Goal: Obtain resource: Download file/media

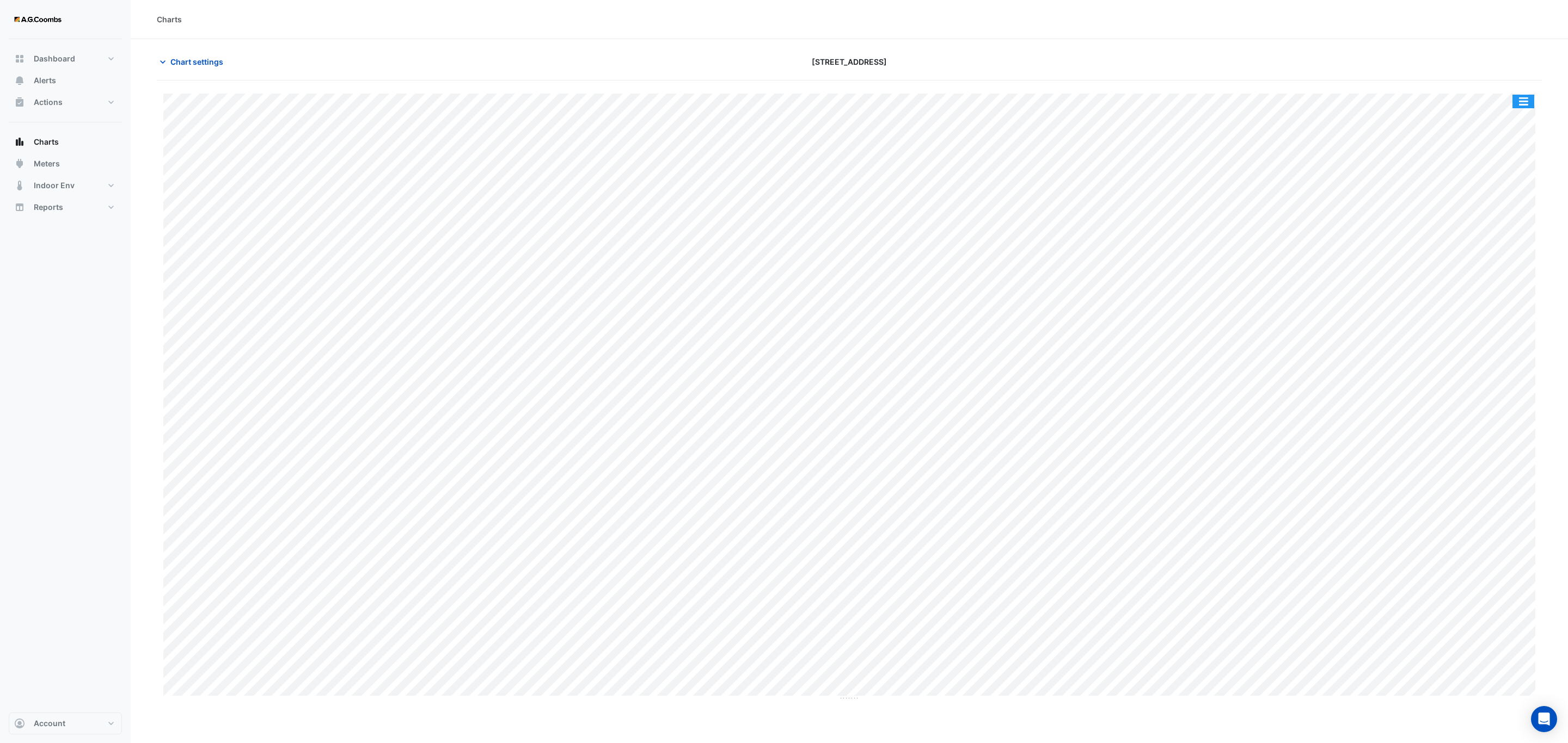
click at [1526, 105] on button "button" at bounding box center [1523, 102] width 22 height 14
click at [1494, 226] on div "Pivot Data Table" at bounding box center [1501, 219] width 65 height 26
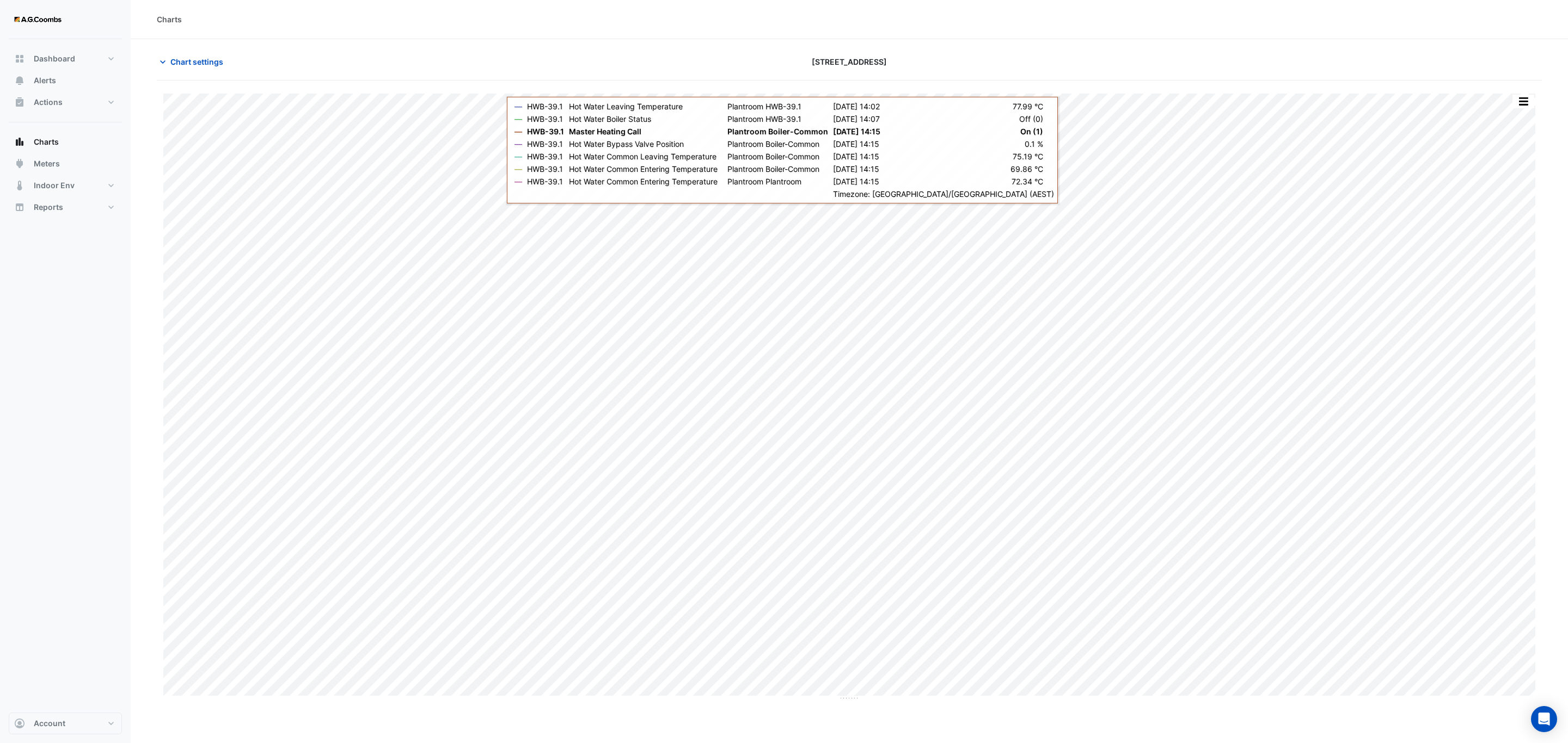
click at [1522, 106] on button "button" at bounding box center [1523, 102] width 22 height 14
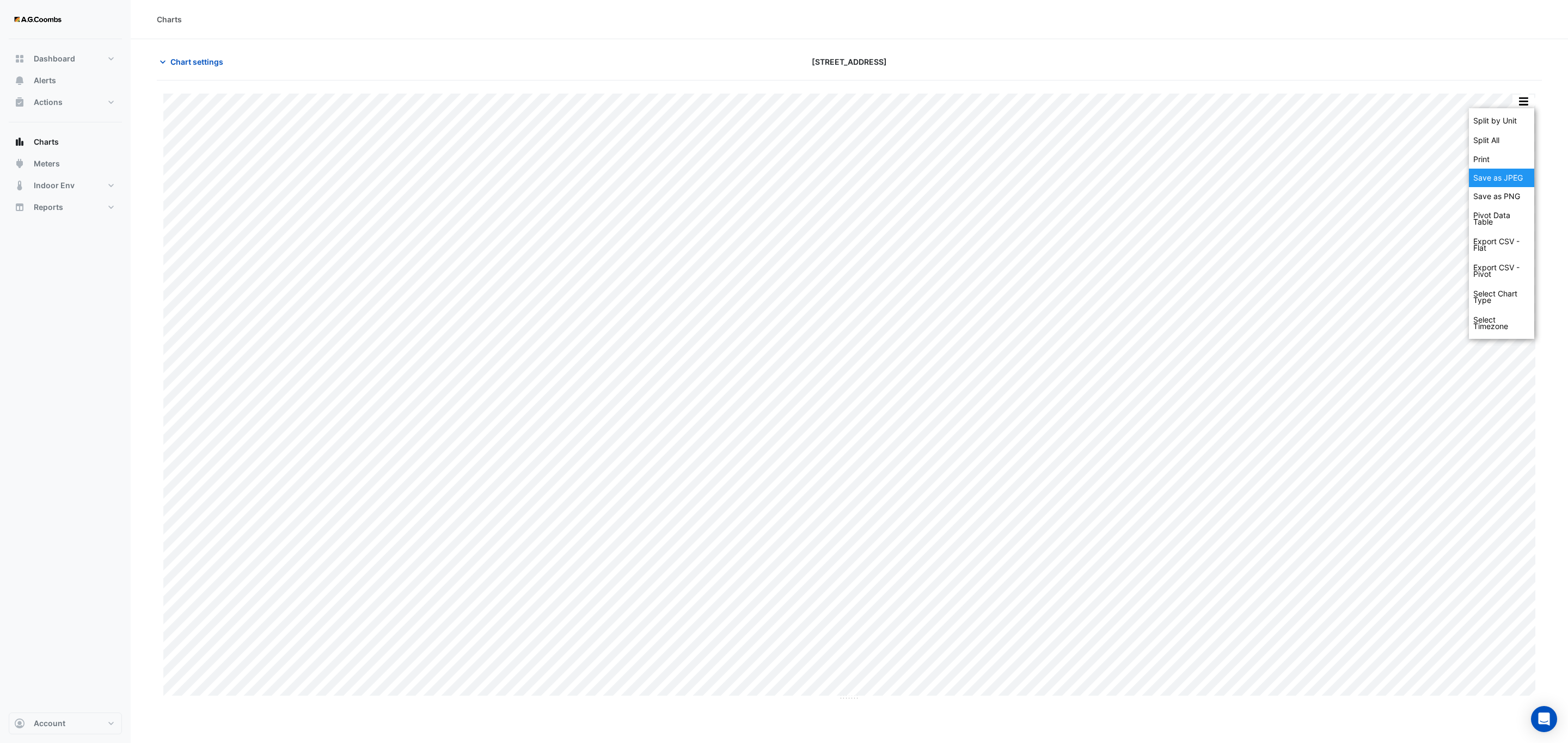
click at [1509, 178] on div "Save as JPEG" at bounding box center [1501, 177] width 65 height 19
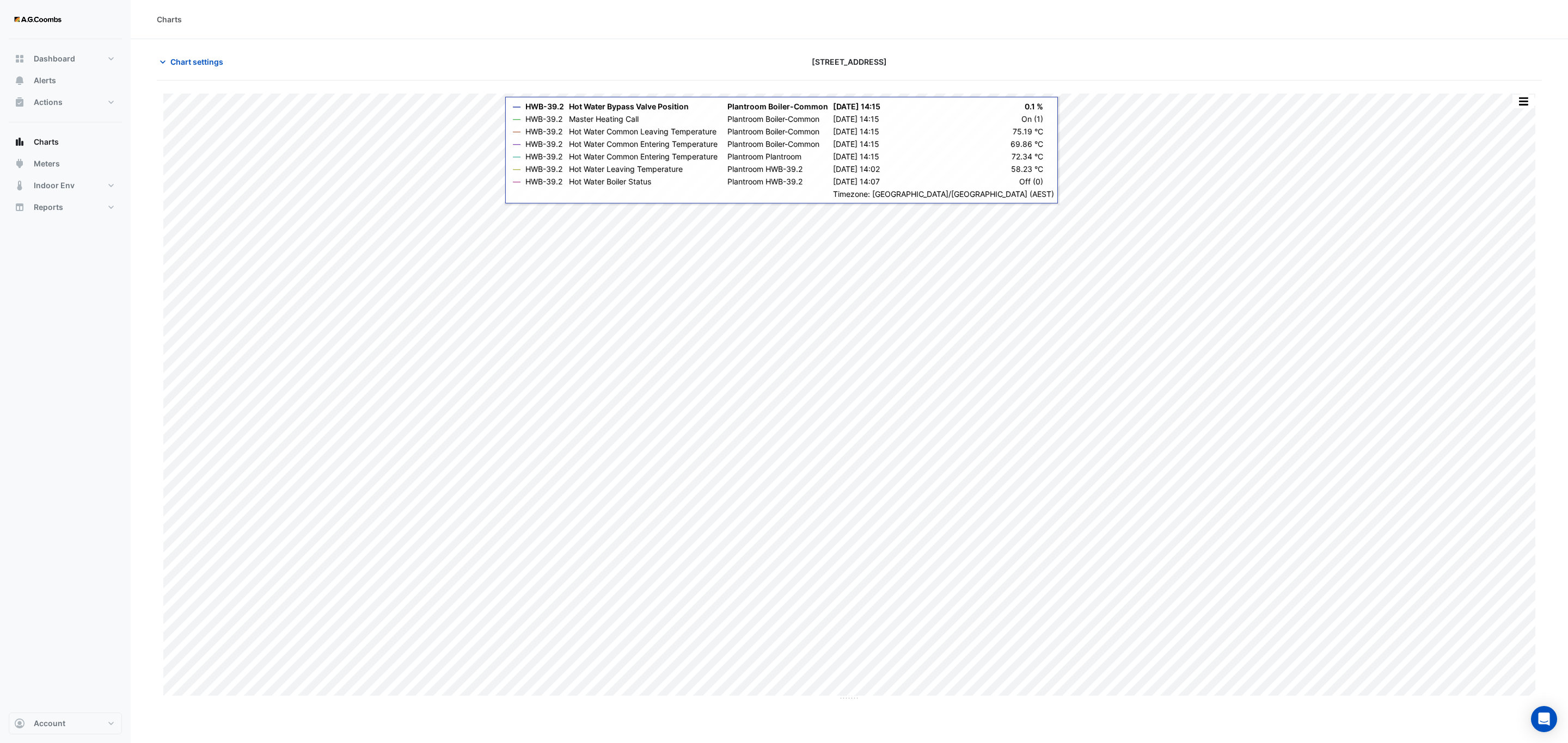
click at [1523, 102] on button "button" at bounding box center [1523, 102] width 22 height 14
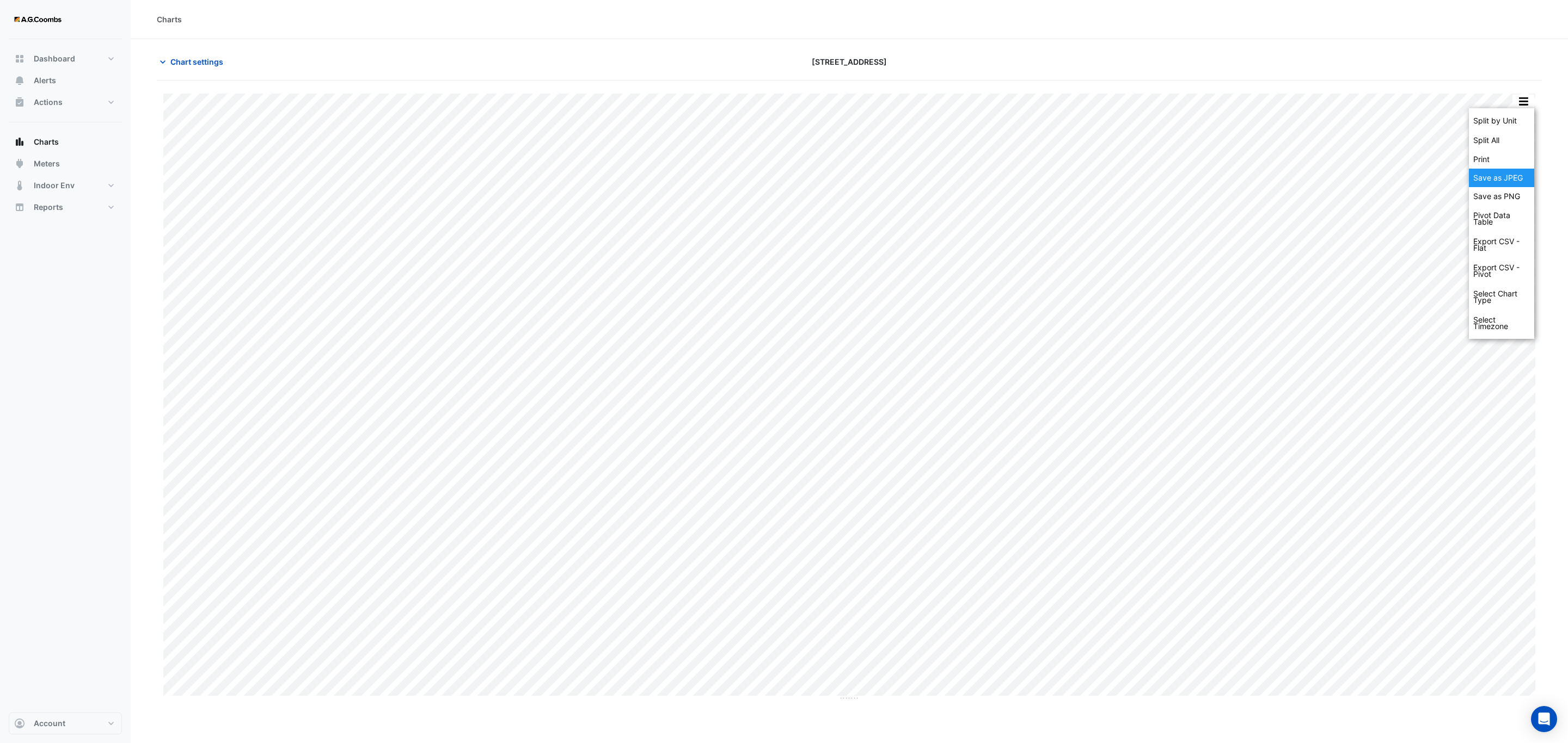
click at [1511, 183] on div "Save as JPEG" at bounding box center [1501, 177] width 65 height 19
click at [1522, 100] on button "button" at bounding box center [1523, 102] width 22 height 14
click at [1504, 181] on div "Save as JPEG" at bounding box center [1501, 177] width 65 height 19
click at [1527, 108] on button "button" at bounding box center [1523, 102] width 22 height 14
click at [1509, 173] on div "Save as JPEG" at bounding box center [1501, 177] width 65 height 19
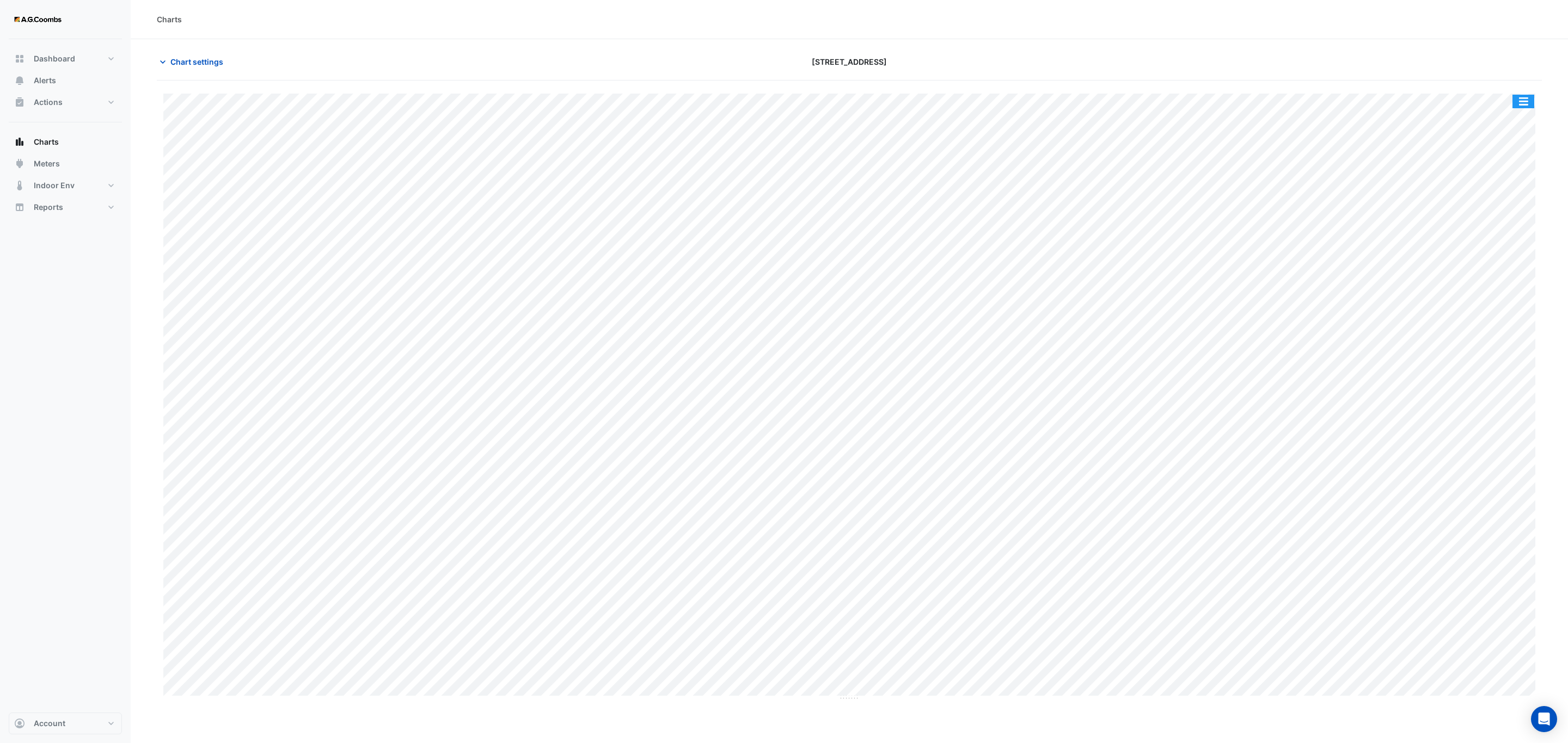
click at [1523, 97] on button "button" at bounding box center [1523, 102] width 22 height 14
click at [1479, 186] on div "Save as JPEG" at bounding box center [1501, 177] width 65 height 19
drag, startPoint x: 1522, startPoint y: 98, endPoint x: 1505, endPoint y: 160, distance: 64.3
click at [1521, 98] on button "button" at bounding box center [1523, 102] width 22 height 14
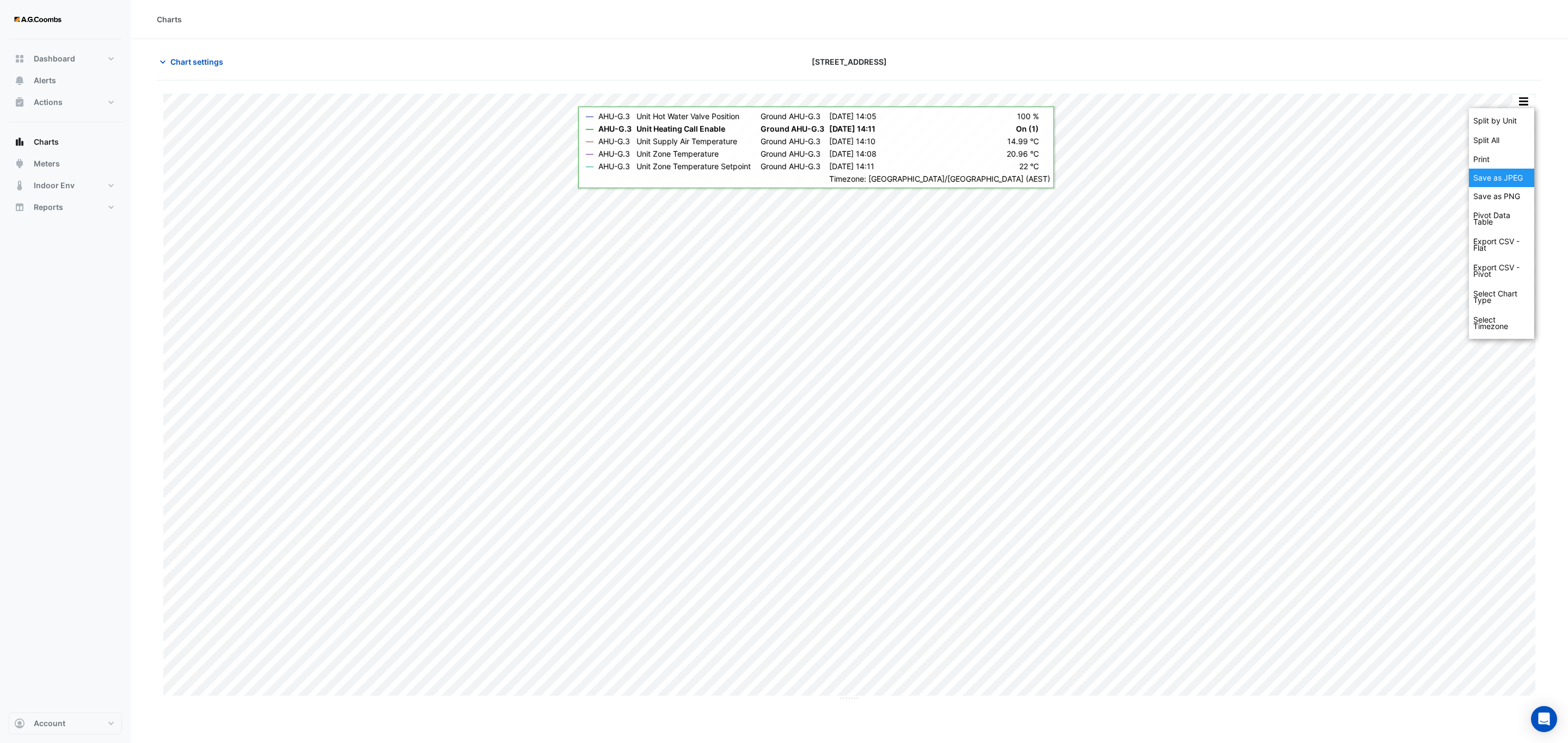
click at [1511, 176] on div "Save as JPEG" at bounding box center [1501, 177] width 65 height 19
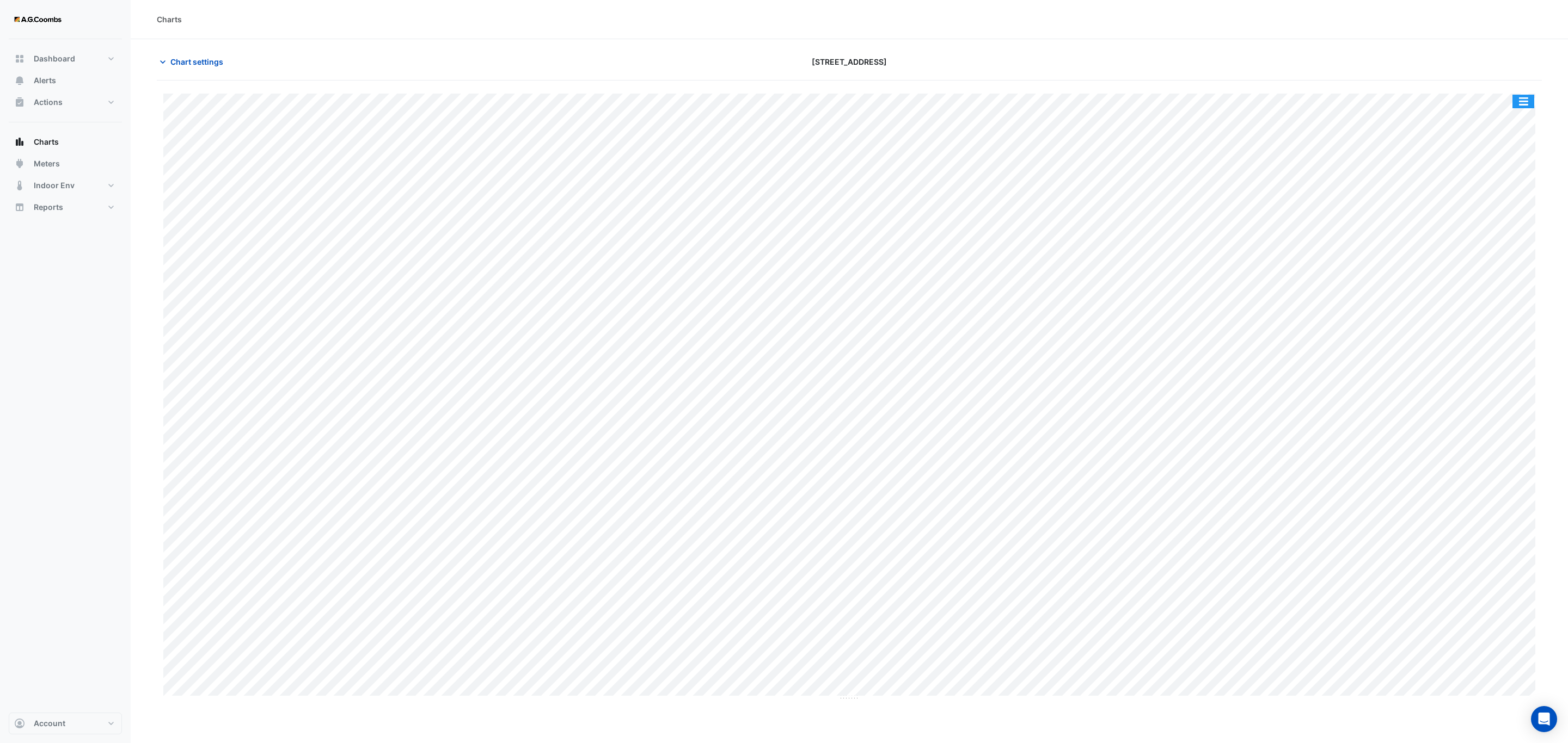
click at [1526, 98] on button "button" at bounding box center [1523, 102] width 22 height 14
click at [1516, 186] on div "Save as JPEG" at bounding box center [1501, 177] width 65 height 19
click at [1526, 101] on button "button" at bounding box center [1523, 102] width 22 height 14
click at [1501, 173] on div "Save as JPEG" at bounding box center [1501, 177] width 65 height 19
click at [1530, 93] on div "Split by Unit Split All Print Save as JPEG Save as PNG Pivot Data Table Export …" at bounding box center [849, 391] width 1385 height 621
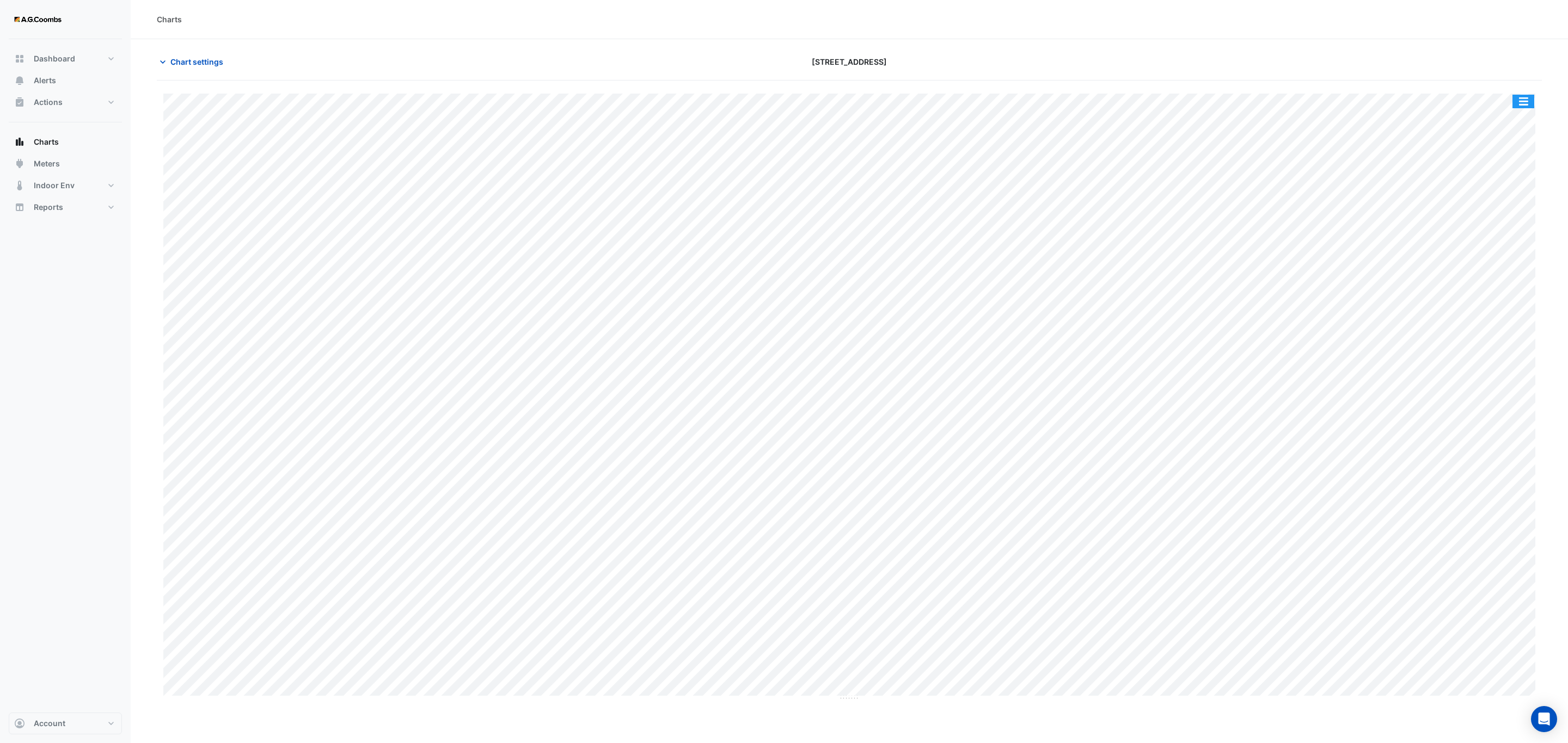
click at [1527, 100] on button "button" at bounding box center [1523, 102] width 22 height 14
click at [1493, 184] on div "Save as JPEG" at bounding box center [1501, 177] width 65 height 19
click at [1532, 107] on button "button" at bounding box center [1523, 102] width 22 height 14
click at [1513, 177] on div "Save as JPEG" at bounding box center [1501, 177] width 65 height 19
click at [1524, 103] on button "button" at bounding box center [1523, 102] width 22 height 14
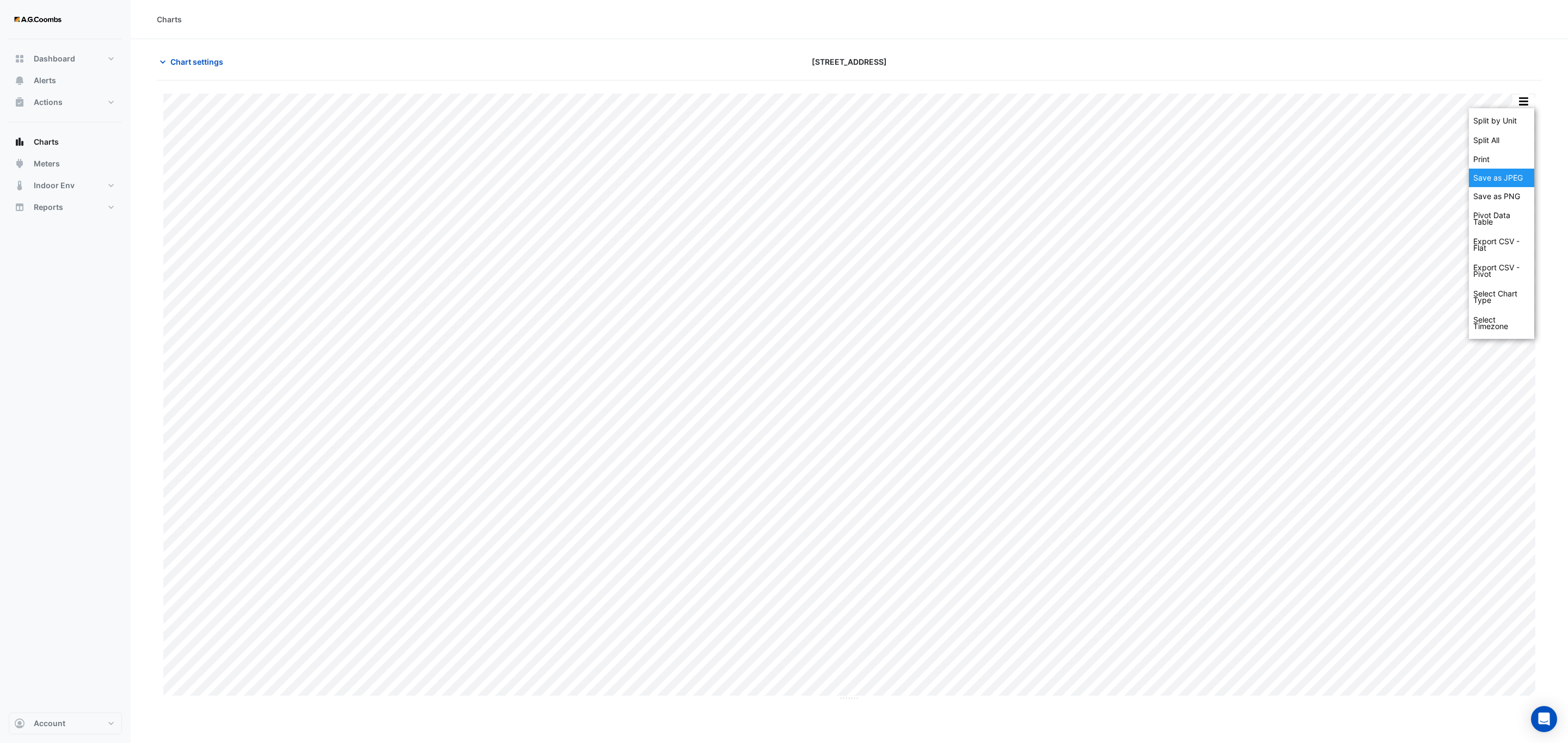
click at [1523, 184] on div "Save as JPEG" at bounding box center [1501, 177] width 65 height 19
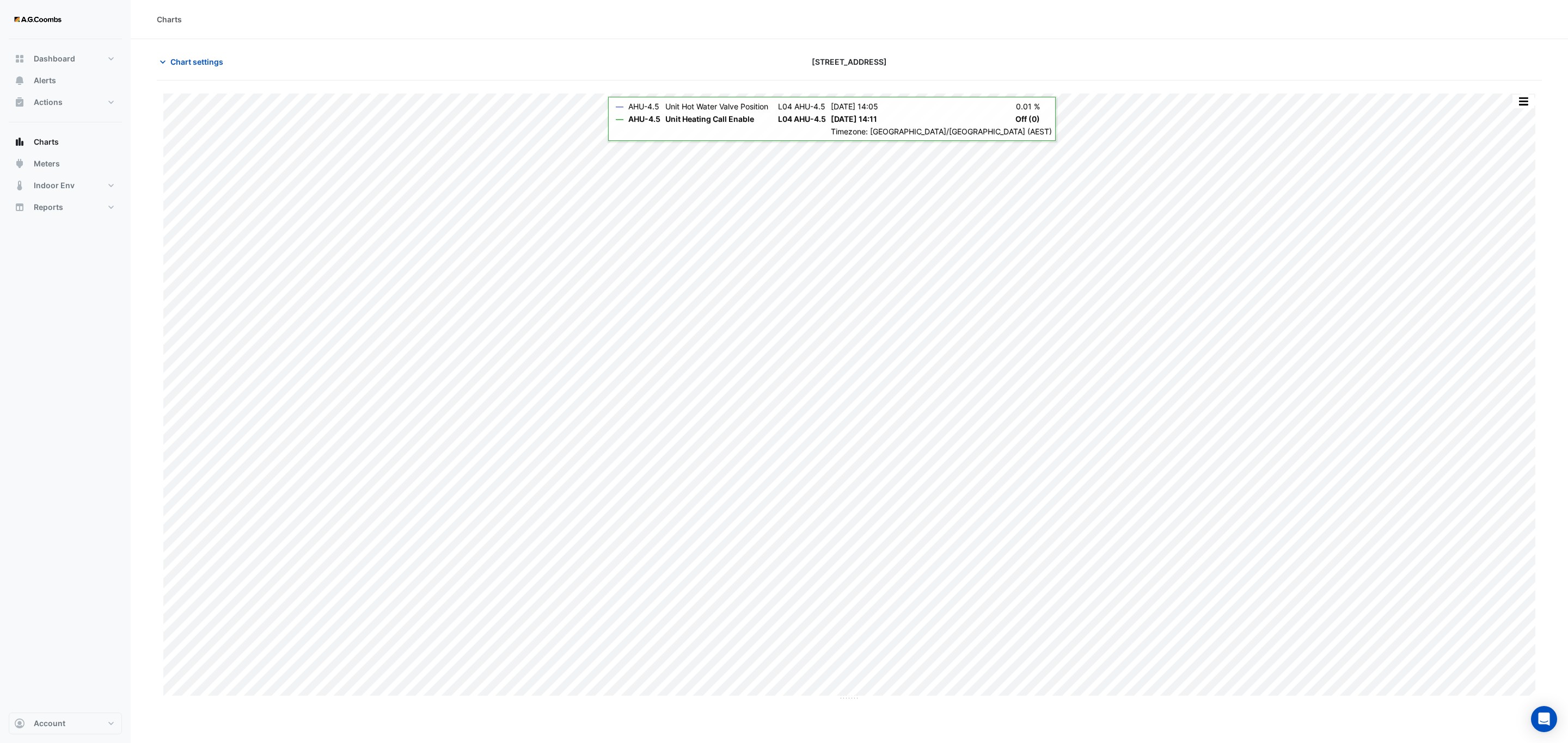
click at [1525, 100] on button "button" at bounding box center [1523, 102] width 22 height 14
click at [1519, 173] on div "Save as JPEG" at bounding box center [1501, 177] width 65 height 19
click at [1524, 106] on button "button" at bounding box center [1523, 102] width 22 height 14
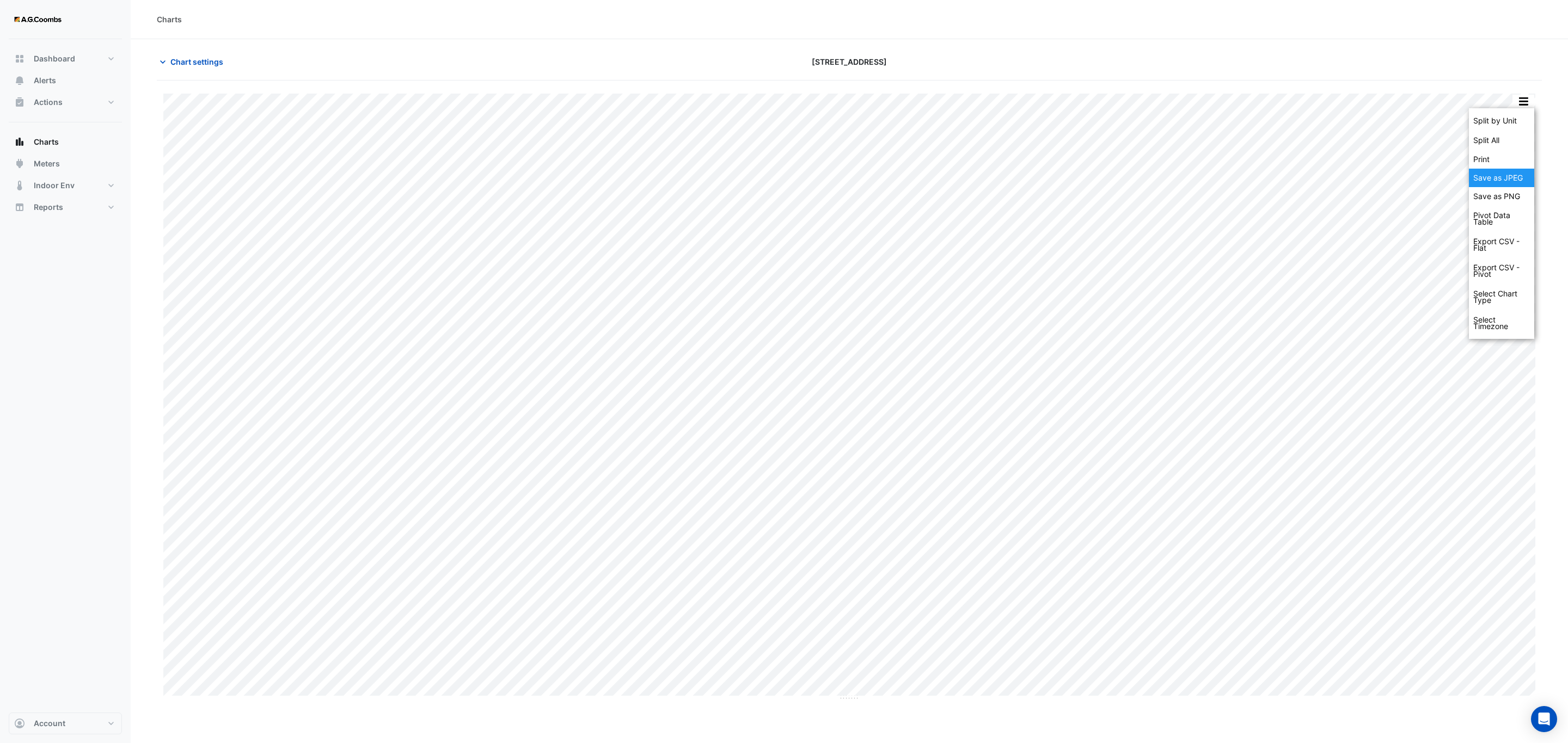
click at [1501, 178] on div "Save as JPEG" at bounding box center [1501, 177] width 65 height 19
click at [1534, 106] on div "Split by Unit Split All Print Save as JPEG Save as PNG Pivot Data Table Export …" at bounding box center [1523, 101] width 23 height 14
click at [1531, 103] on button "button" at bounding box center [1523, 102] width 22 height 14
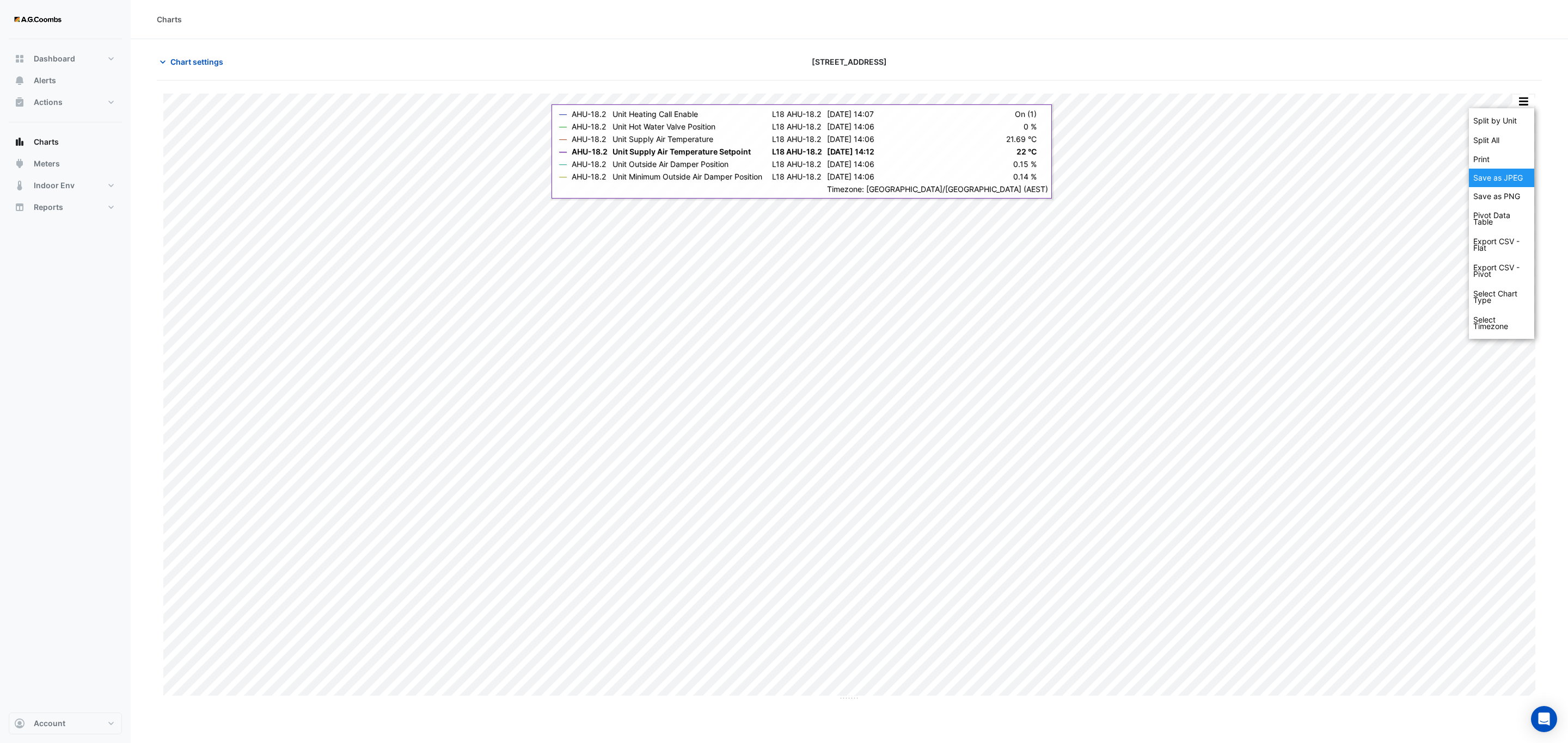
click at [1487, 180] on div "Save as JPEG" at bounding box center [1501, 177] width 65 height 19
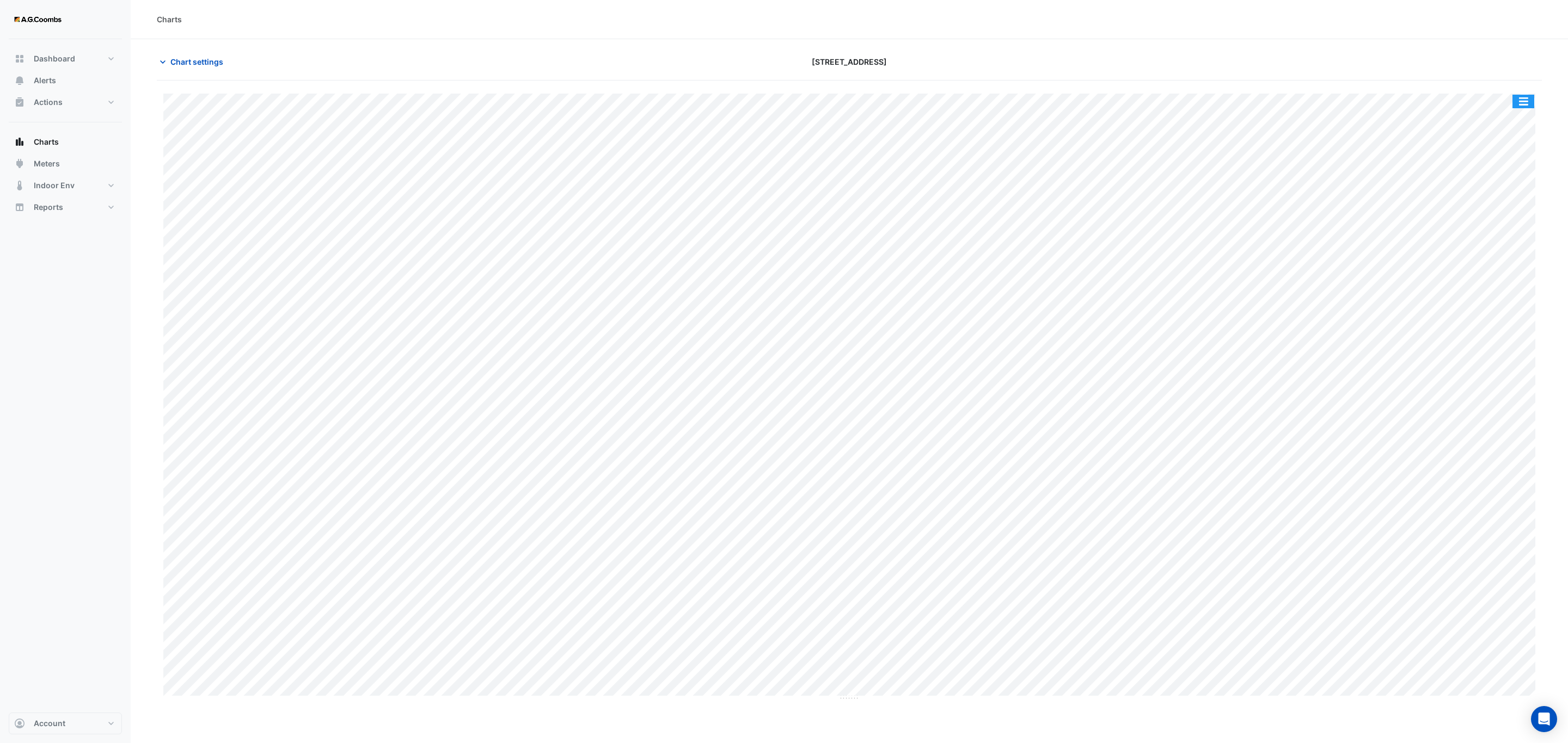
click at [1519, 100] on button "button" at bounding box center [1523, 102] width 22 height 14
click at [1514, 183] on div "Save as JPEG" at bounding box center [1501, 177] width 65 height 19
click at [1529, 100] on button "button" at bounding box center [1523, 102] width 22 height 14
click at [1518, 170] on div "Save as JPEG" at bounding box center [1501, 177] width 65 height 19
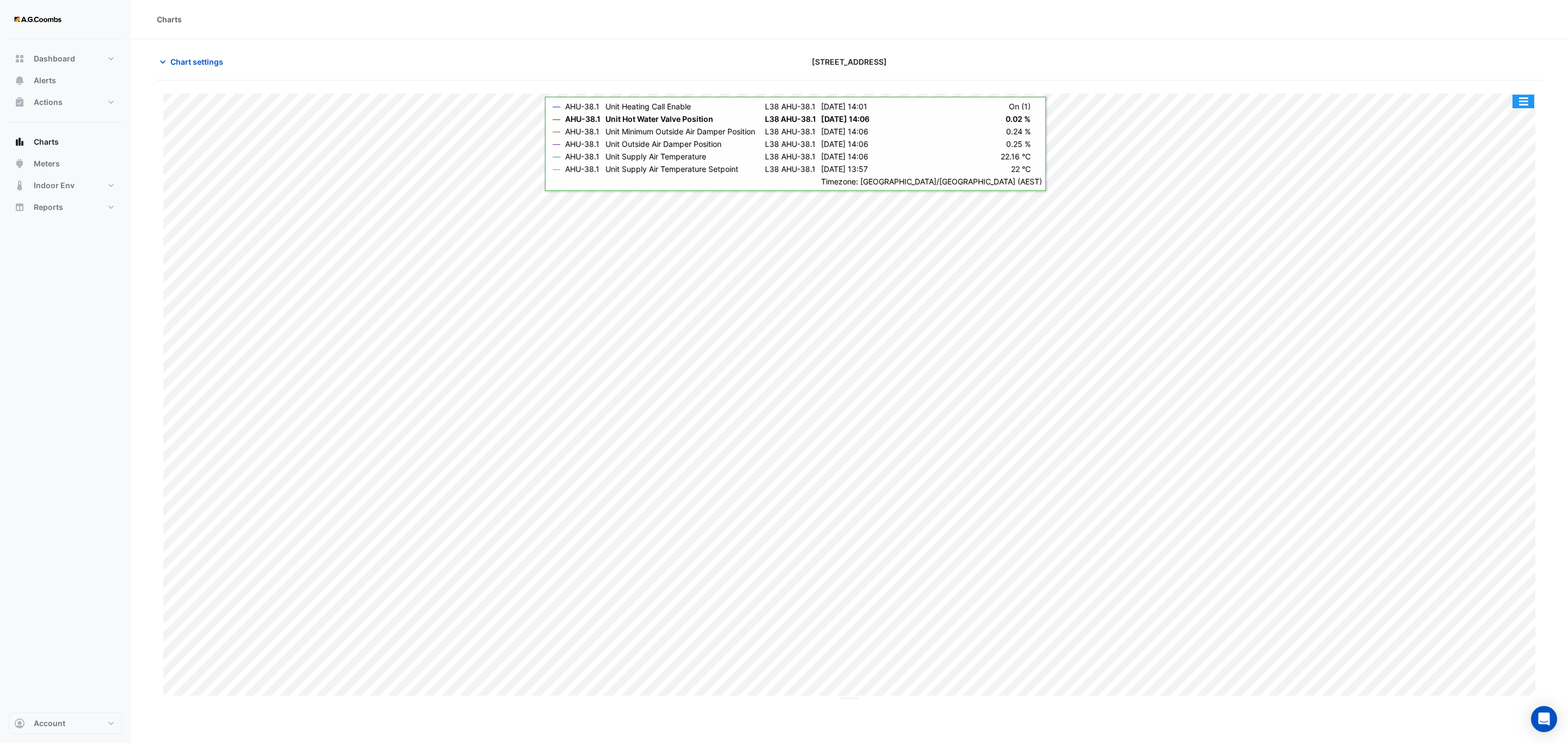
click at [1529, 100] on button "button" at bounding box center [1523, 102] width 22 height 14
click at [1516, 175] on div "Save as JPEG" at bounding box center [1501, 177] width 65 height 19
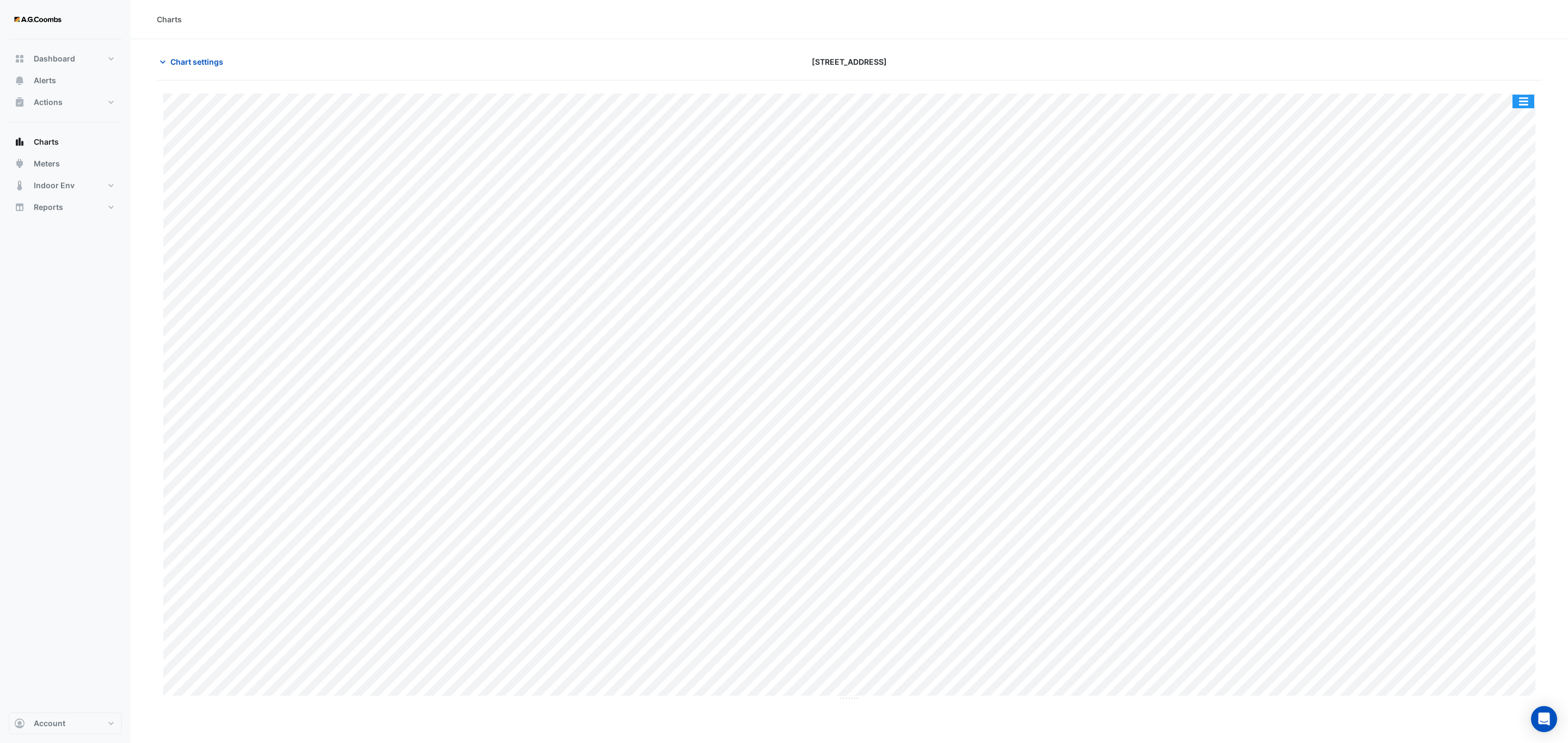
click at [1518, 107] on button "button" at bounding box center [1523, 102] width 22 height 14
click at [1505, 183] on div "Save as JPEG" at bounding box center [1501, 177] width 65 height 19
click at [1522, 106] on button "button" at bounding box center [1523, 102] width 22 height 14
click at [1503, 178] on div "Save as JPEG" at bounding box center [1501, 177] width 65 height 19
click at [1527, 98] on button "button" at bounding box center [1523, 102] width 22 height 14
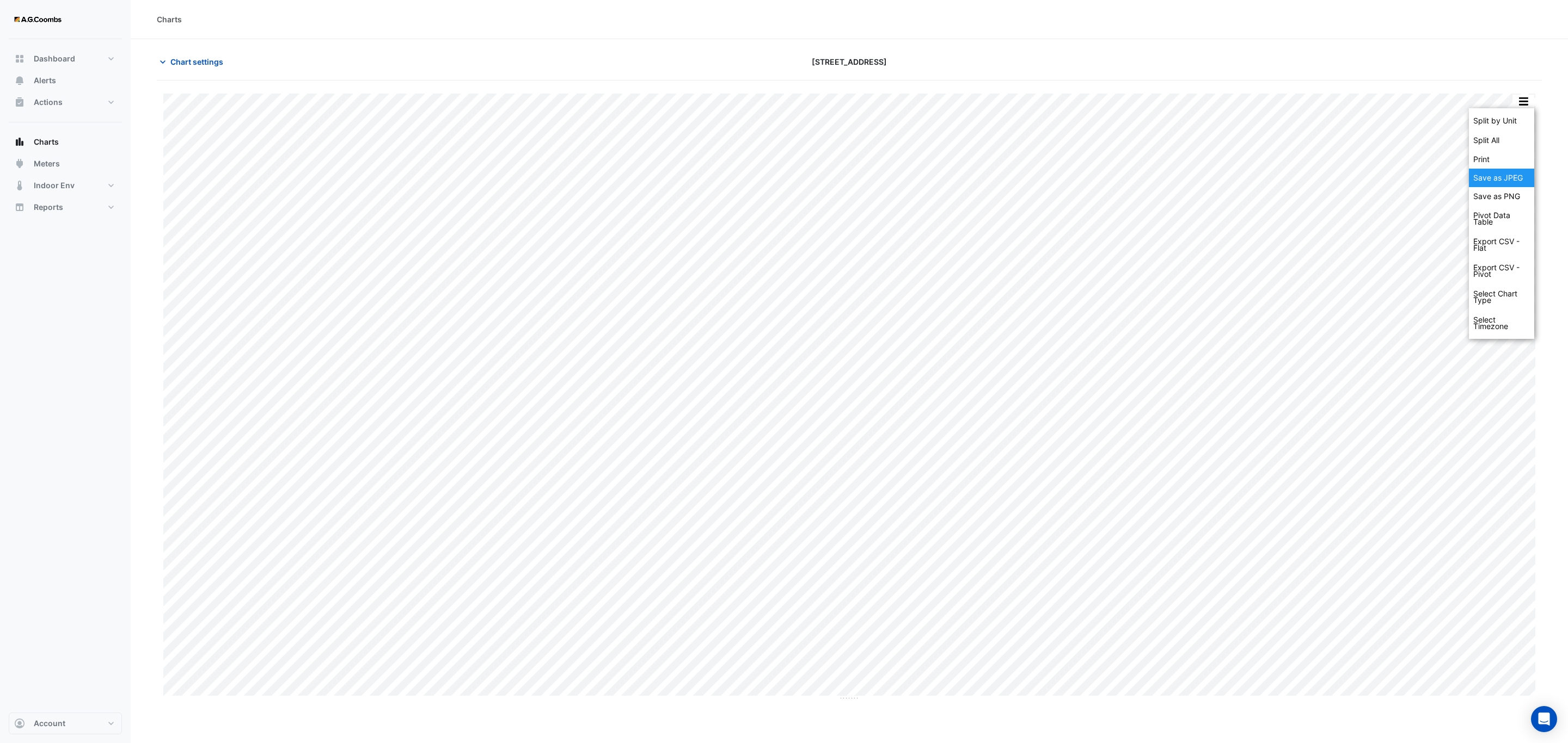
click at [1509, 180] on div "Save as JPEG" at bounding box center [1501, 177] width 65 height 19
click at [1519, 109] on div "Split by Equip Split All Print Save as JPEG Save as PNG Pivot Data Table Export…" at bounding box center [1523, 101] width 23 height 14
click at [1529, 100] on button "button" at bounding box center [1523, 102] width 22 height 14
click at [1521, 178] on div "Save as JPEG" at bounding box center [1501, 177] width 65 height 19
click at [1525, 98] on button "button" at bounding box center [1523, 102] width 22 height 14
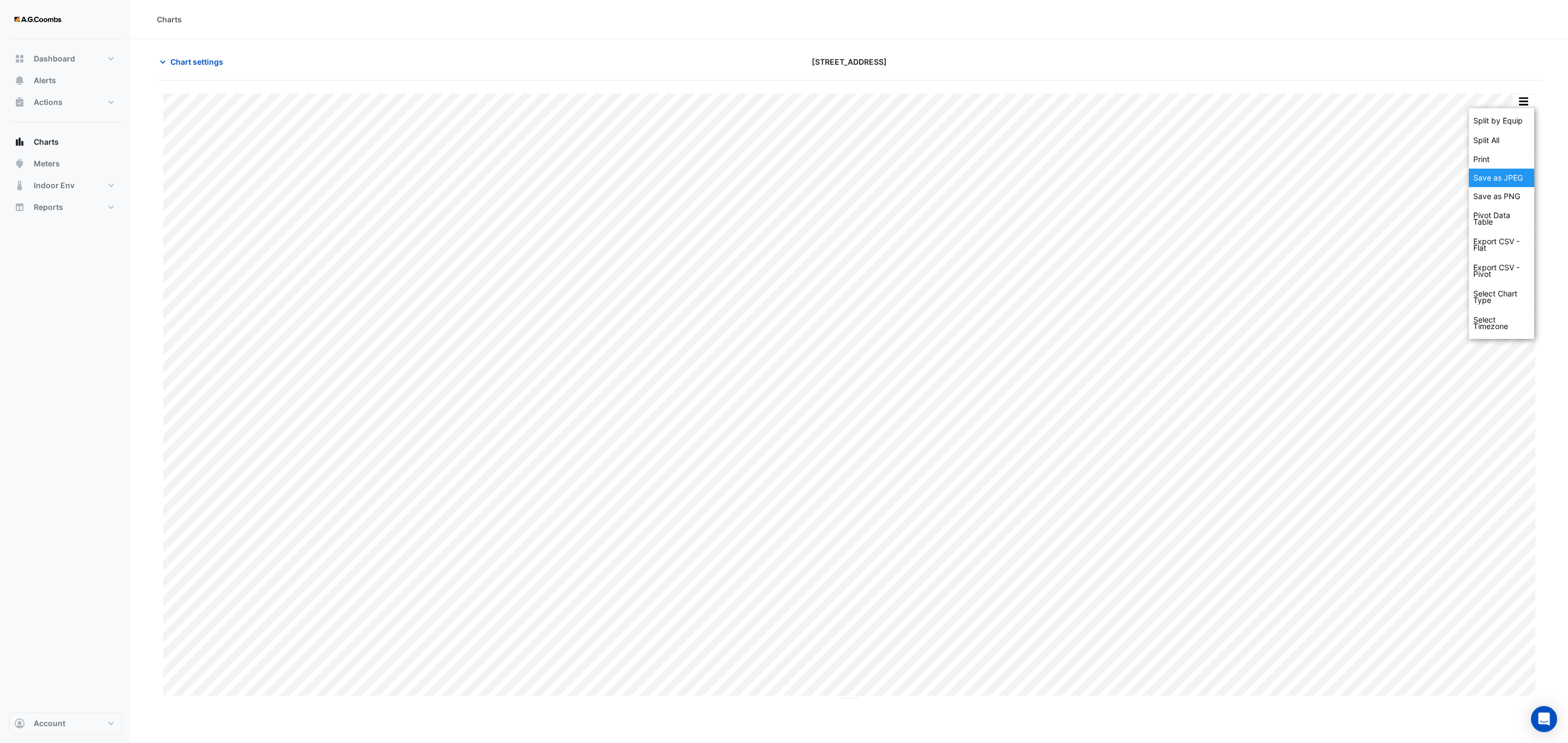
click at [1516, 183] on div "Save as JPEG" at bounding box center [1501, 177] width 65 height 19
click at [1523, 105] on button "button" at bounding box center [1523, 102] width 22 height 14
click at [1521, 178] on div "Save as JPEG" at bounding box center [1501, 177] width 65 height 19
click at [1522, 103] on button "button" at bounding box center [1523, 102] width 22 height 14
click at [1516, 173] on div "Save as JPEG" at bounding box center [1501, 177] width 65 height 19
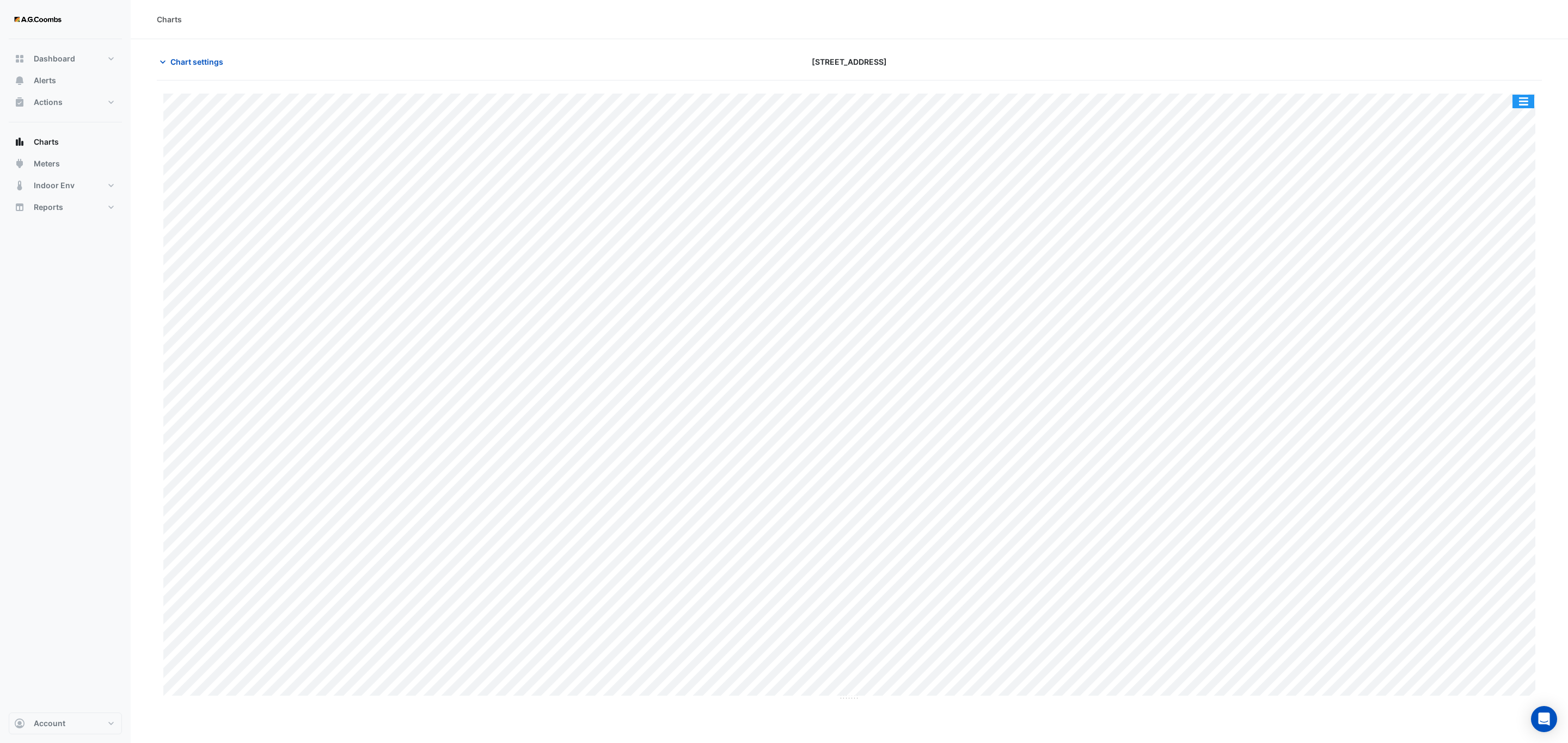
click at [1527, 101] on button "button" at bounding box center [1523, 102] width 22 height 14
click at [1516, 173] on div "Save as JPEG" at bounding box center [1501, 177] width 65 height 19
click at [1526, 105] on button "button" at bounding box center [1523, 102] width 22 height 14
click at [1500, 184] on div "Save as JPEG" at bounding box center [1501, 177] width 65 height 19
click at [1516, 98] on button "button" at bounding box center [1523, 102] width 22 height 14
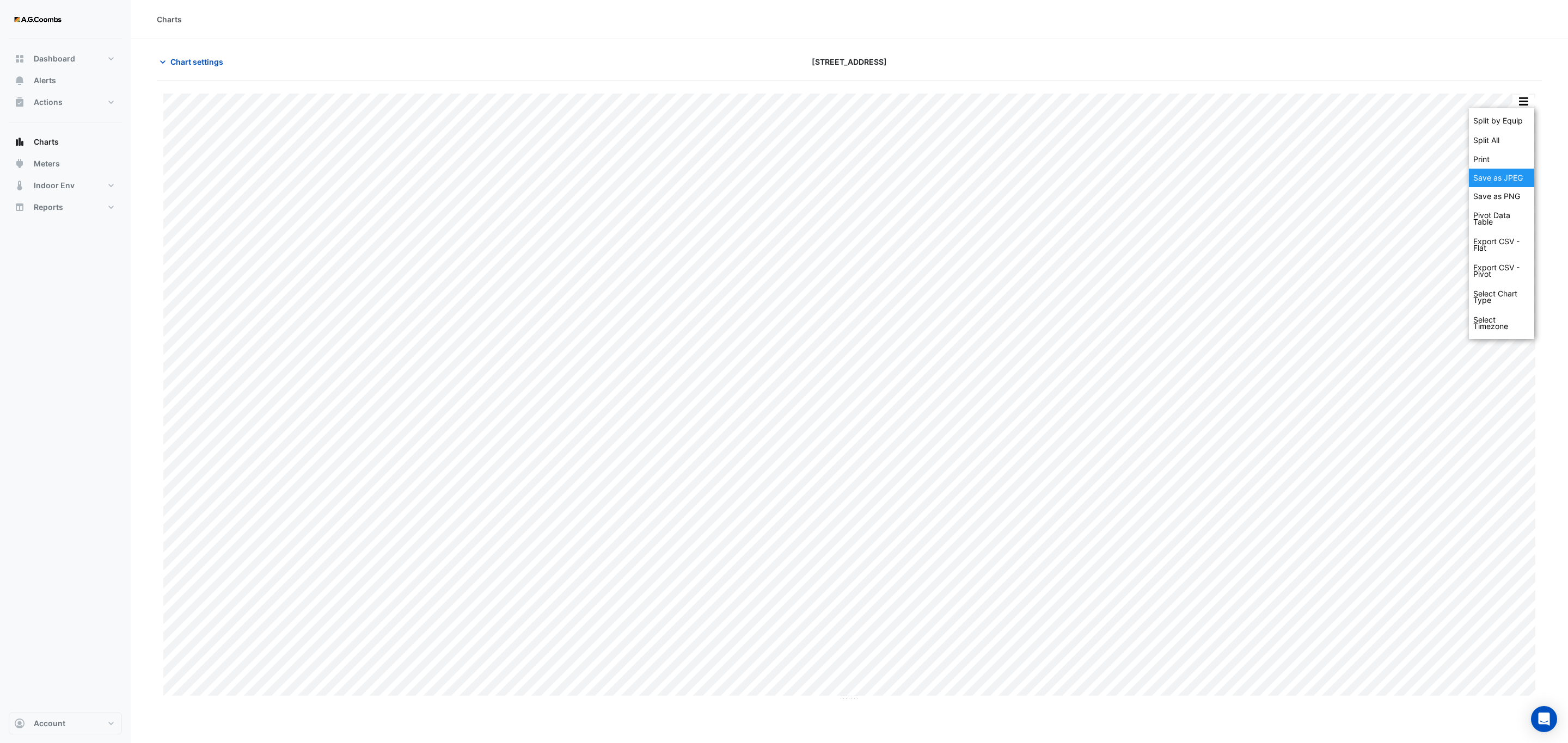
click at [1500, 182] on div "Save as JPEG" at bounding box center [1501, 177] width 65 height 19
click at [1527, 98] on button "button" at bounding box center [1523, 102] width 22 height 14
click at [1514, 175] on div "Save as JPEG" at bounding box center [1501, 177] width 65 height 19
click at [1516, 100] on button "button" at bounding box center [1523, 102] width 22 height 14
click at [1487, 178] on div "Save as JPEG" at bounding box center [1501, 177] width 65 height 19
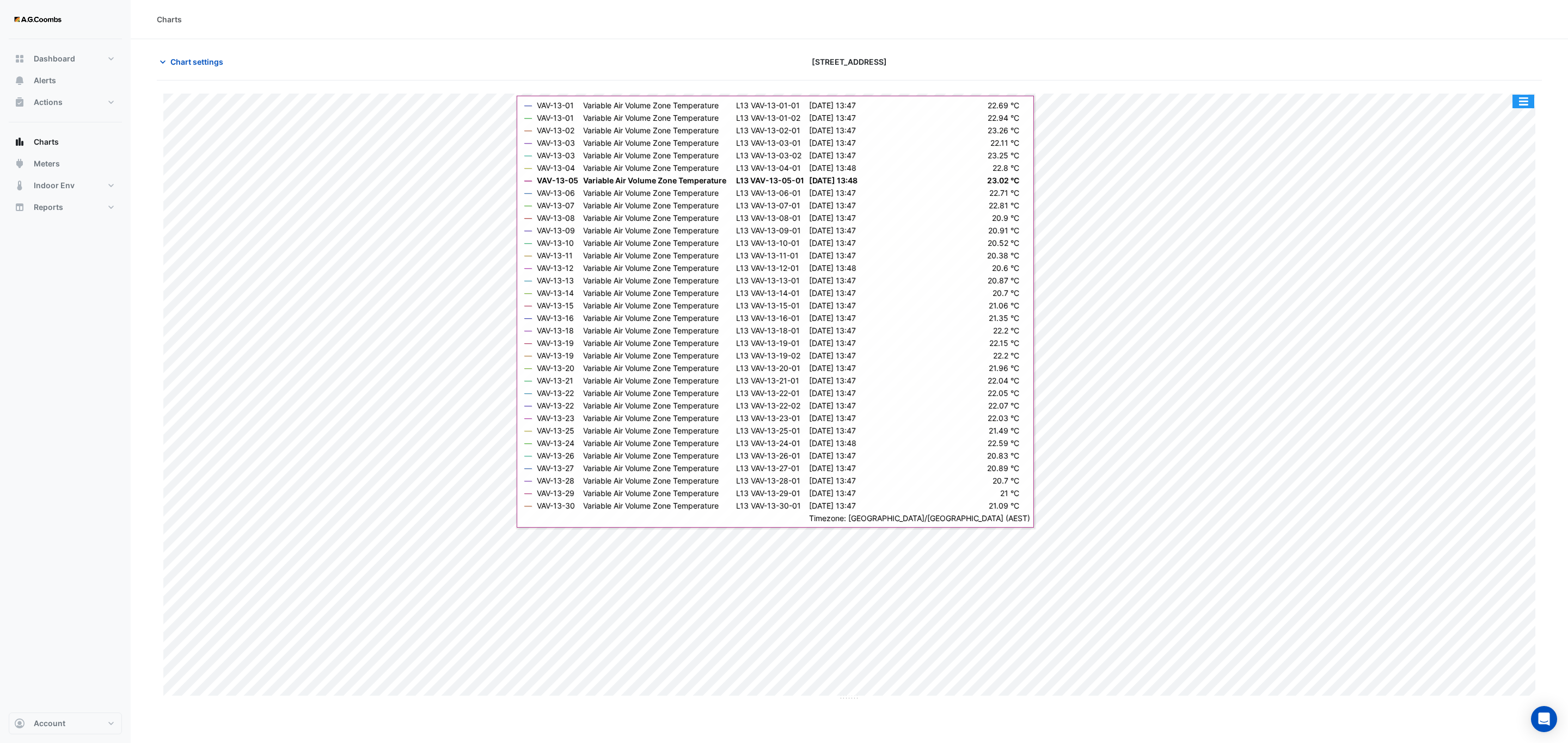
click at [1522, 98] on button "button" at bounding box center [1523, 102] width 22 height 14
click at [1494, 172] on div "Save as JPEG" at bounding box center [1501, 177] width 65 height 19
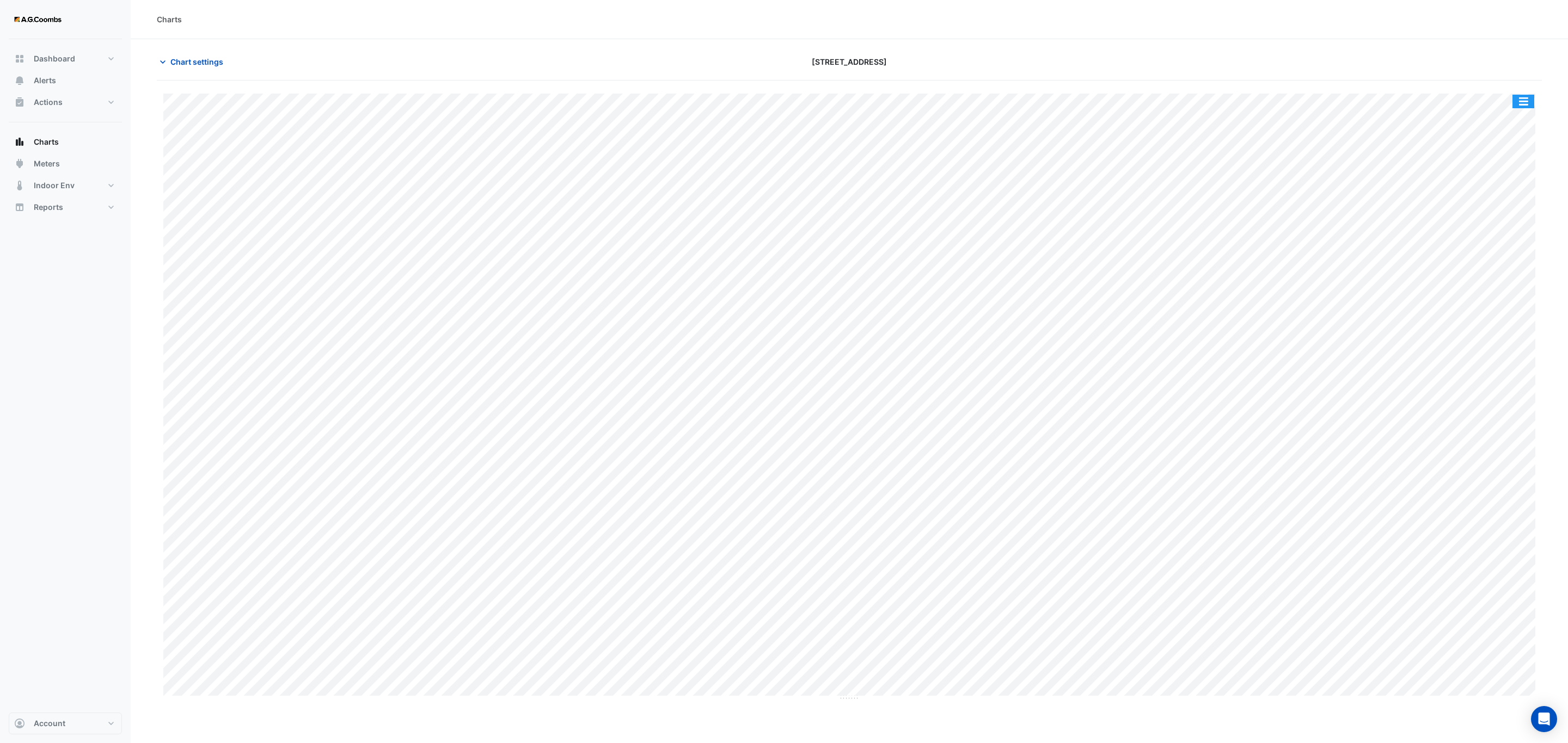
click at [1525, 102] on button "button" at bounding box center [1523, 102] width 22 height 14
click at [1508, 178] on div "Save as JPEG" at bounding box center [1501, 177] width 65 height 19
click at [1527, 101] on button "button" at bounding box center [1523, 102] width 22 height 14
click at [1514, 169] on div "Save as JPEG" at bounding box center [1501, 177] width 65 height 19
click at [1521, 100] on button "button" at bounding box center [1523, 102] width 22 height 14
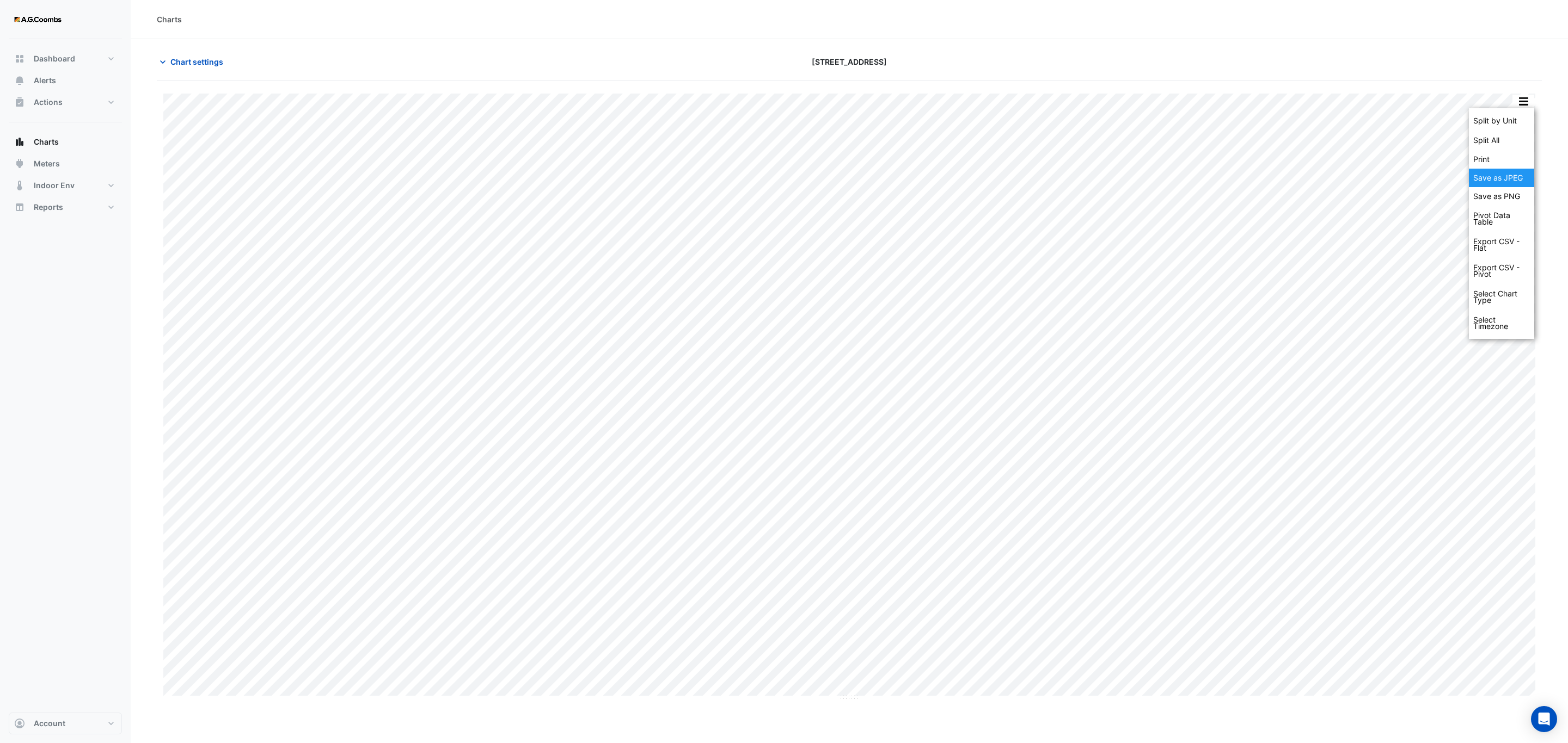
click at [1517, 178] on div "Save as JPEG" at bounding box center [1501, 177] width 65 height 19
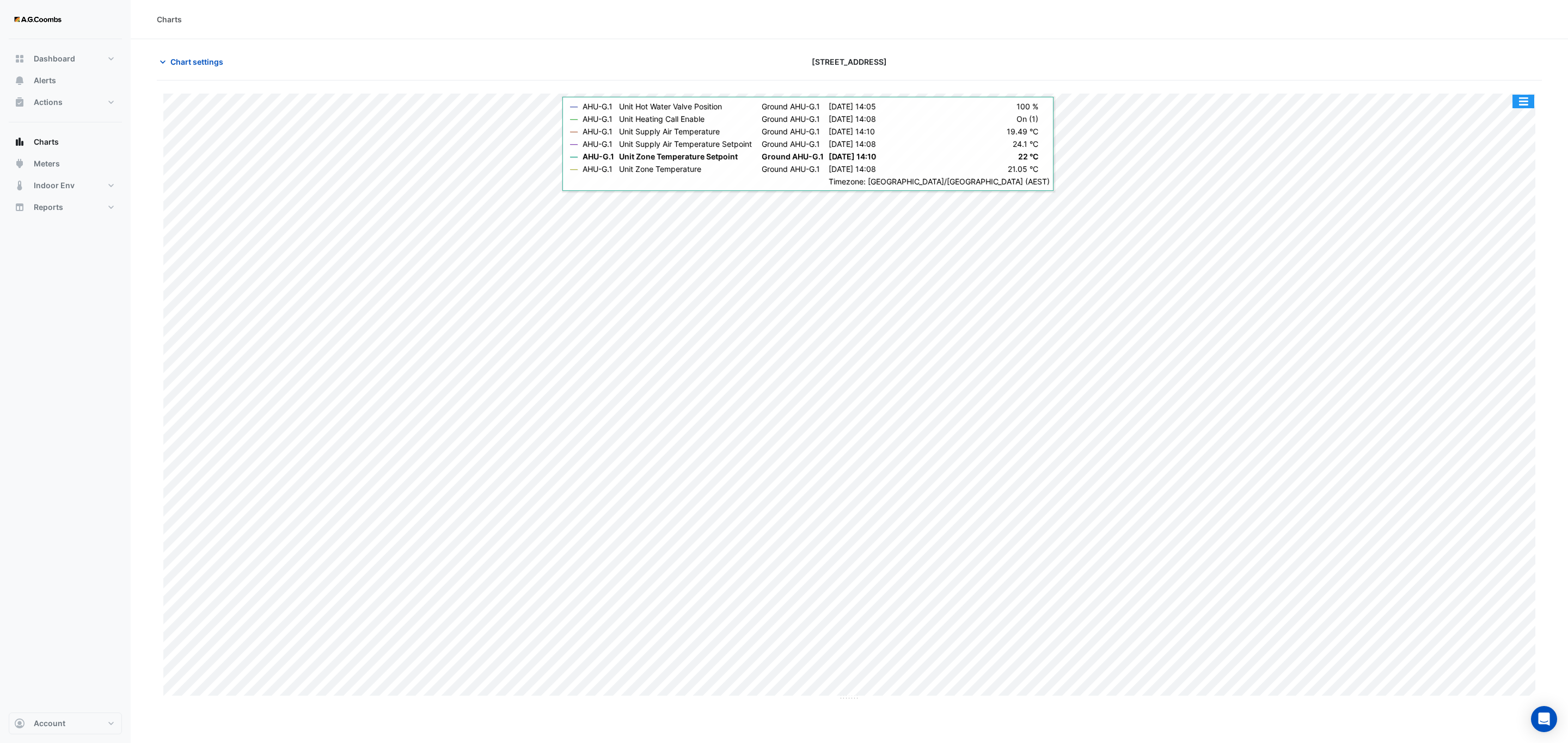
click at [1525, 102] on button "button" at bounding box center [1523, 102] width 22 height 14
click at [1495, 181] on div "Save as JPEG" at bounding box center [1501, 177] width 65 height 19
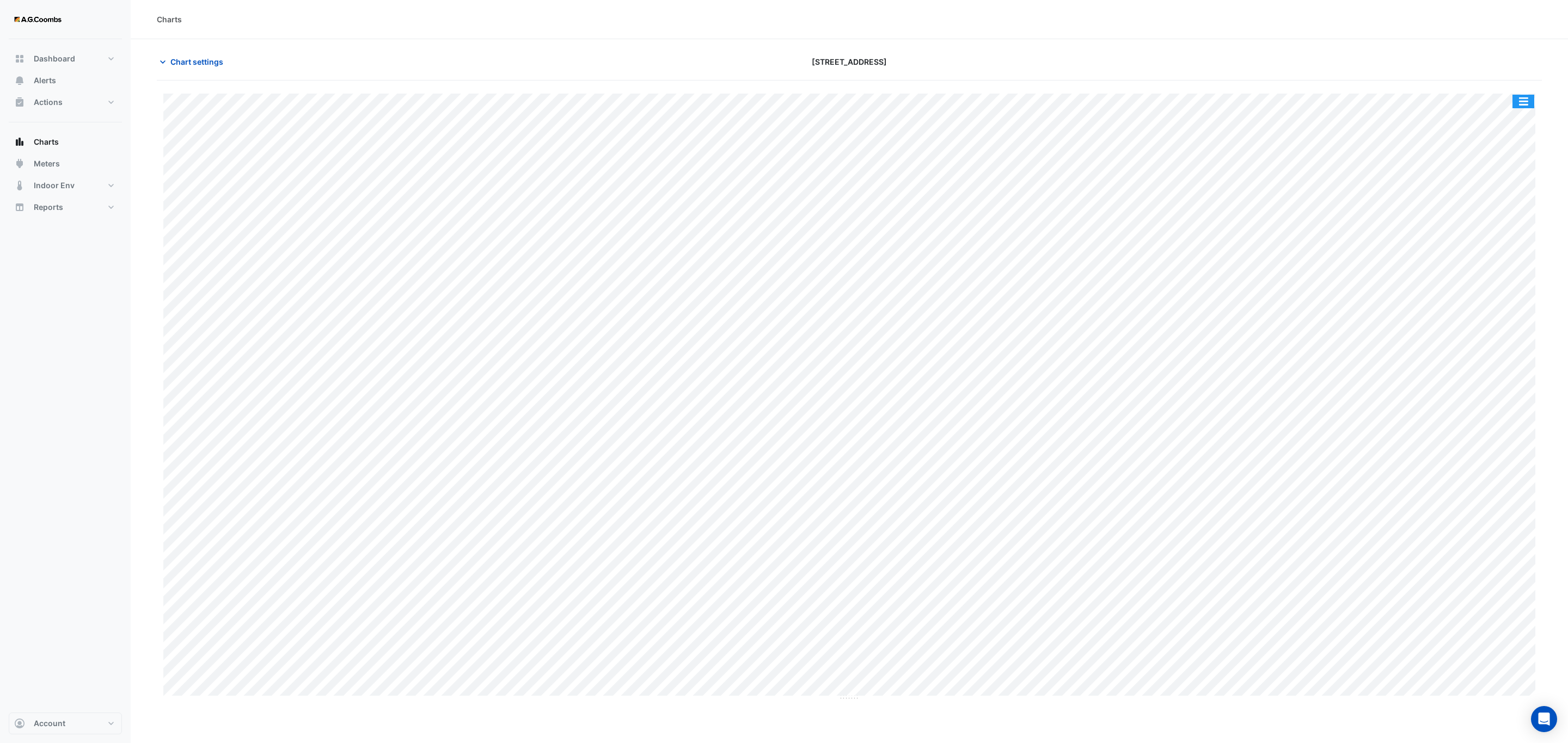
click at [1523, 102] on button "button" at bounding box center [1523, 102] width 22 height 14
click at [1518, 177] on div "Save as JPEG" at bounding box center [1501, 177] width 65 height 19
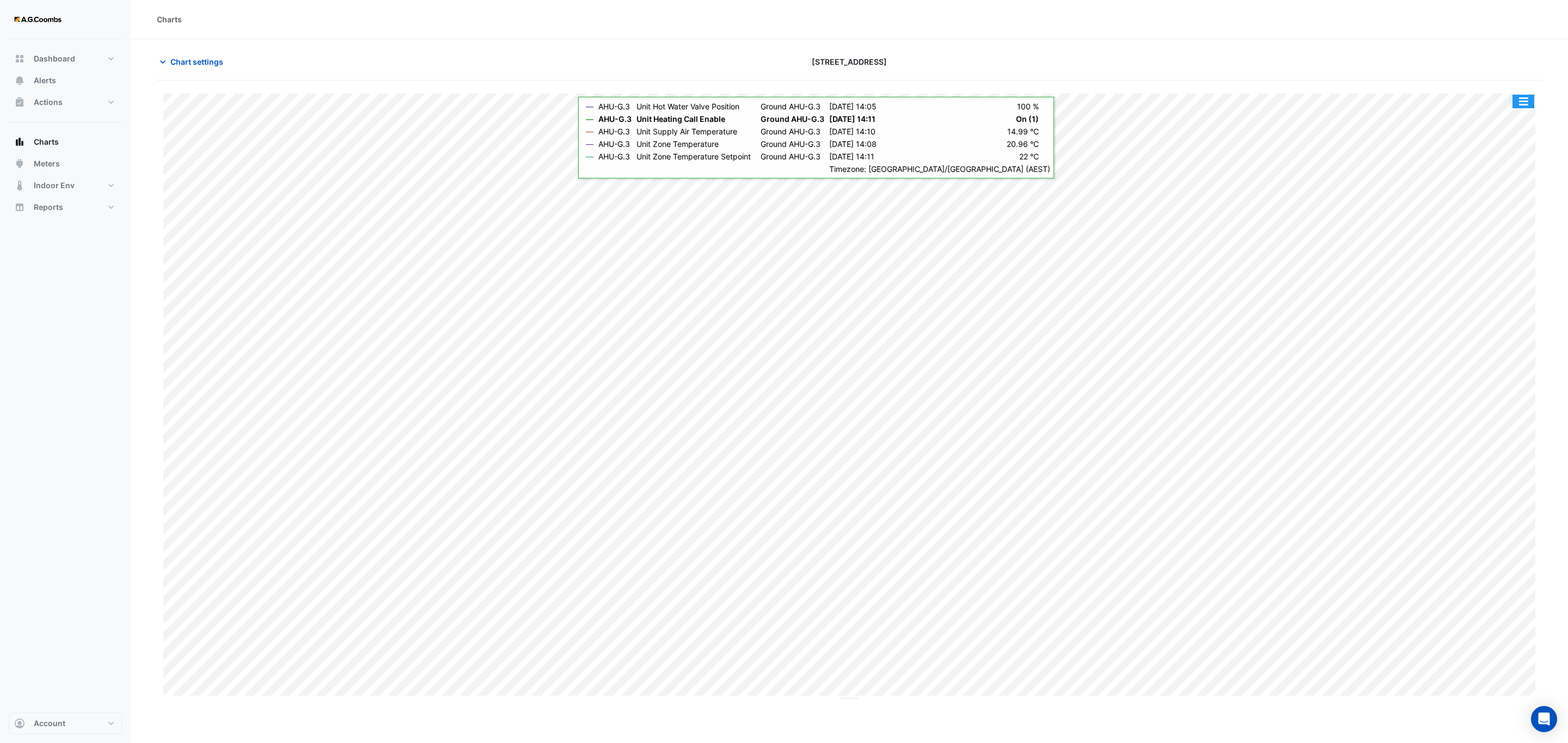
click at [1523, 105] on button "button" at bounding box center [1523, 102] width 22 height 14
click at [1514, 180] on div "Save as JPEG" at bounding box center [1501, 177] width 65 height 19
click at [1514, 109] on div "Split by Unit Split All Print Save as JPEG Save as PNG Pivot Data Table Export …" at bounding box center [1523, 101] width 23 height 14
click at [1519, 105] on button "button" at bounding box center [1523, 102] width 22 height 14
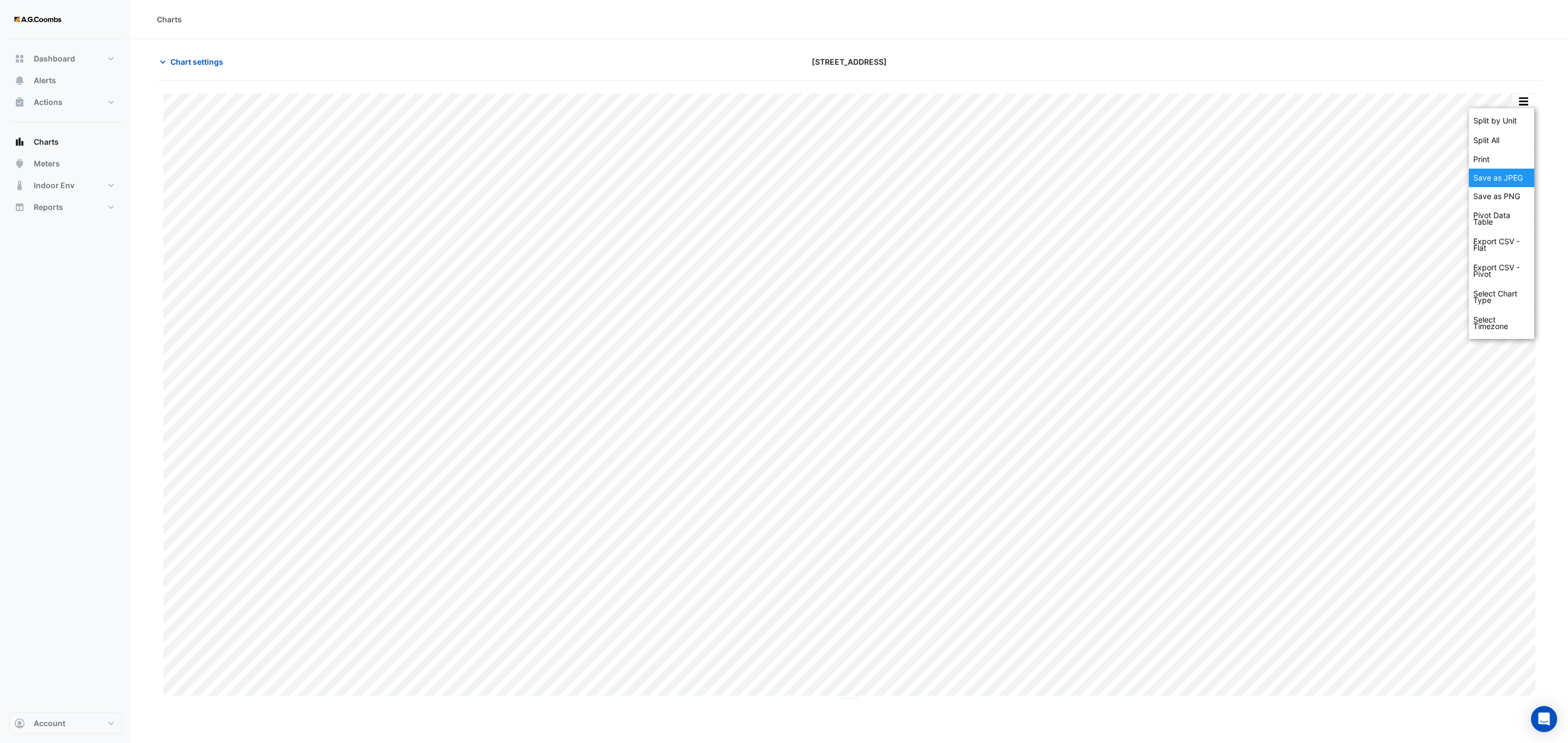
click at [1521, 173] on div "Save as JPEG" at bounding box center [1501, 177] width 65 height 19
click at [1521, 105] on button "button" at bounding box center [1523, 102] width 22 height 14
click at [1503, 180] on div "Save as JPEG" at bounding box center [1501, 177] width 65 height 19
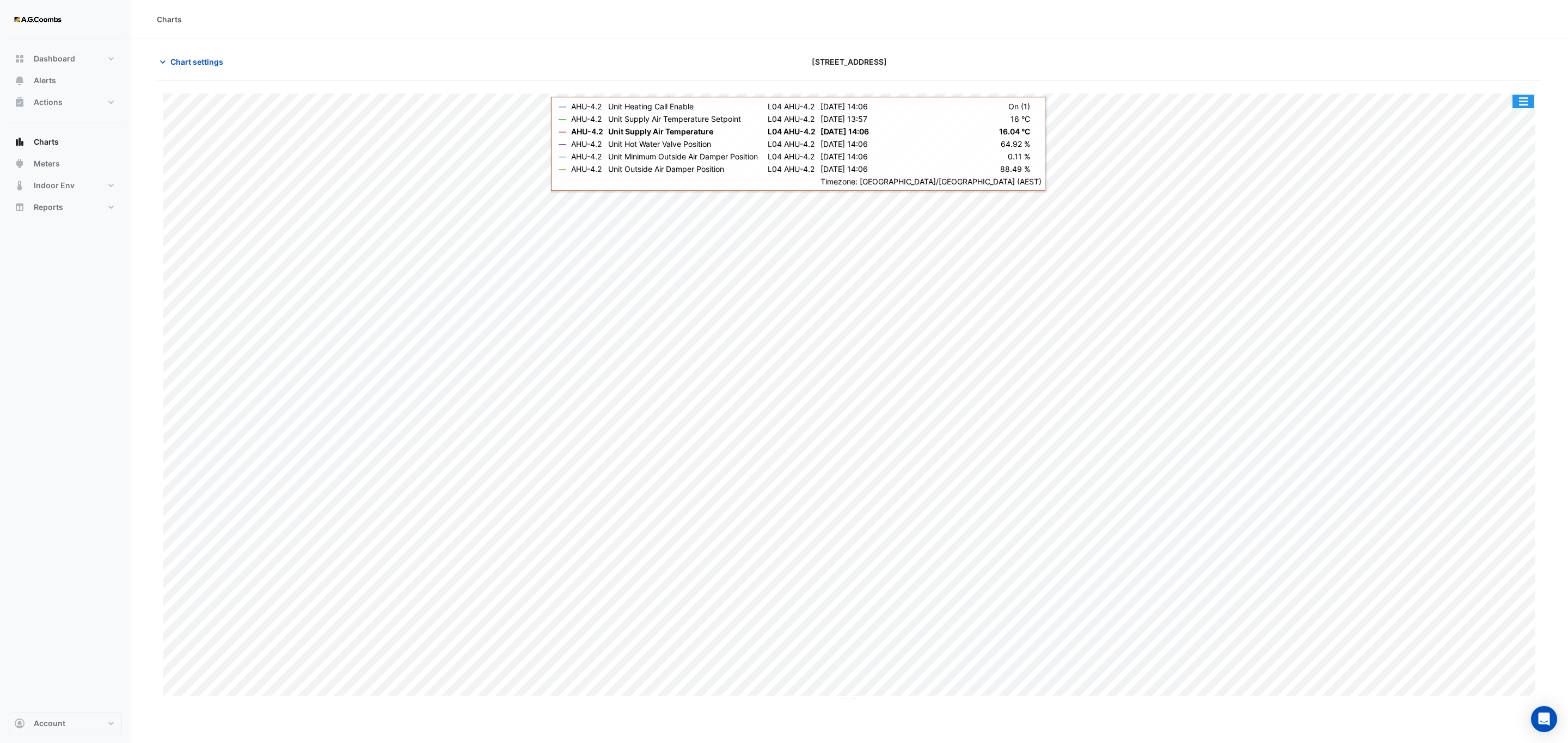
click at [1529, 93] on div "Split by Unit Split All Print Save as JPEG Save as PNG Pivot Data Table Export …" at bounding box center [849, 391] width 1385 height 621
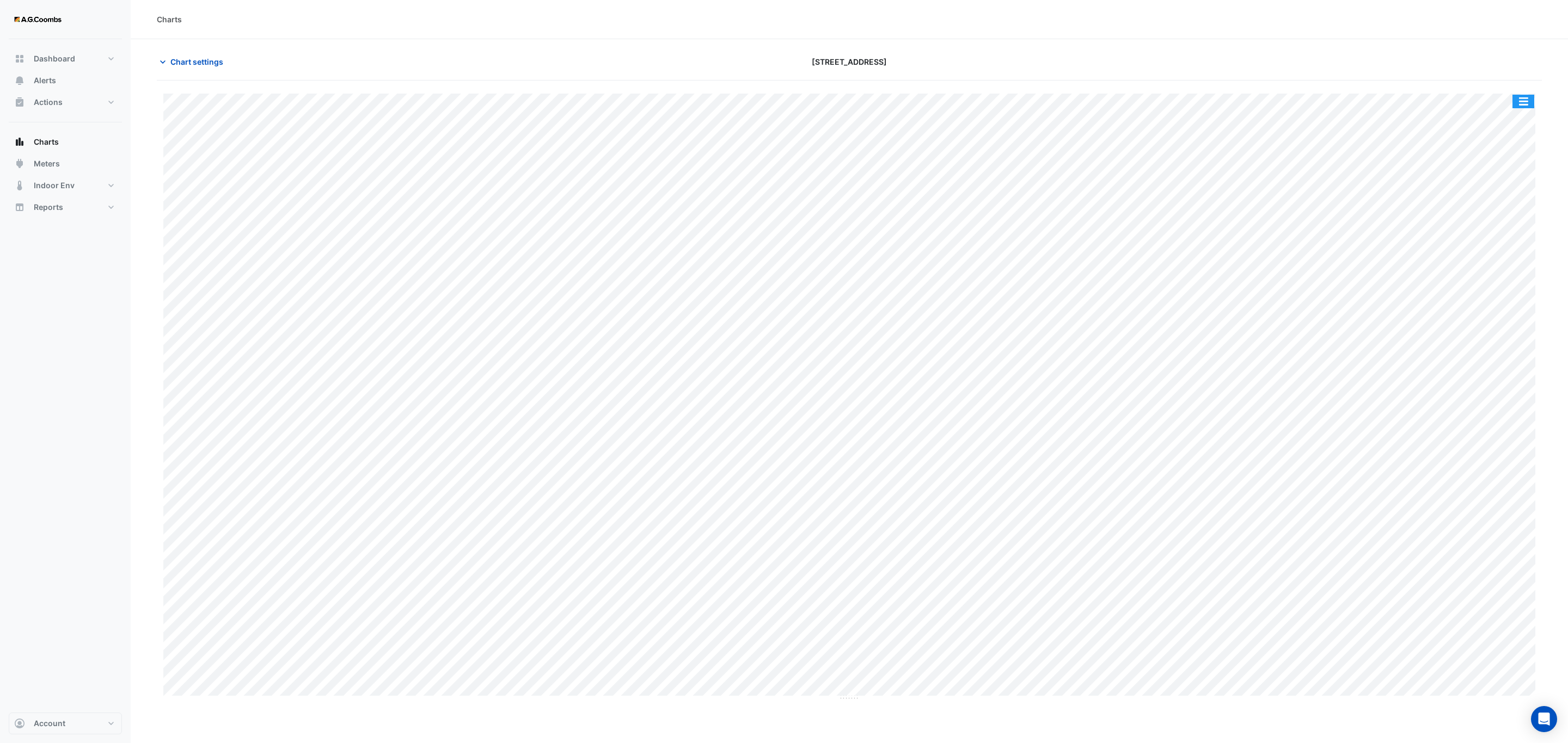
click at [1523, 100] on button "button" at bounding box center [1523, 102] width 22 height 14
click at [1518, 178] on div "Save as JPEG" at bounding box center [1501, 177] width 65 height 19
click at [1521, 100] on button "button" at bounding box center [1523, 102] width 22 height 14
click at [1504, 180] on div "Save as JPEG" at bounding box center [1501, 177] width 65 height 19
click at [1523, 105] on button "button" at bounding box center [1523, 102] width 22 height 14
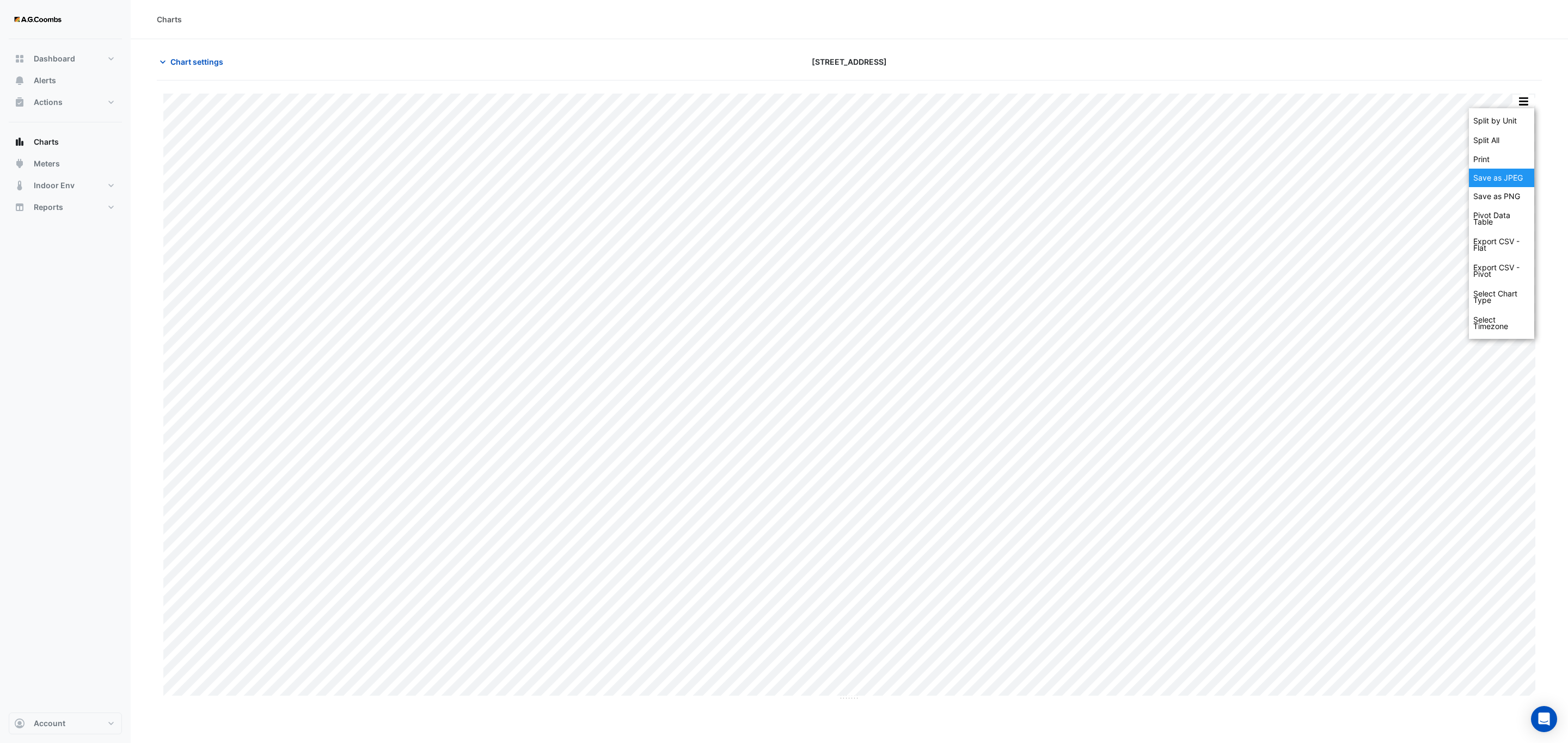
click at [1505, 173] on div "Save as JPEG" at bounding box center [1501, 177] width 65 height 19
click at [1522, 96] on button "button" at bounding box center [1523, 102] width 22 height 14
click at [1498, 185] on div "Save as JPEG" at bounding box center [1501, 177] width 65 height 19
click at [1524, 107] on button "button" at bounding box center [1523, 102] width 22 height 14
click at [1521, 175] on div "Save as JPEG" at bounding box center [1501, 177] width 65 height 19
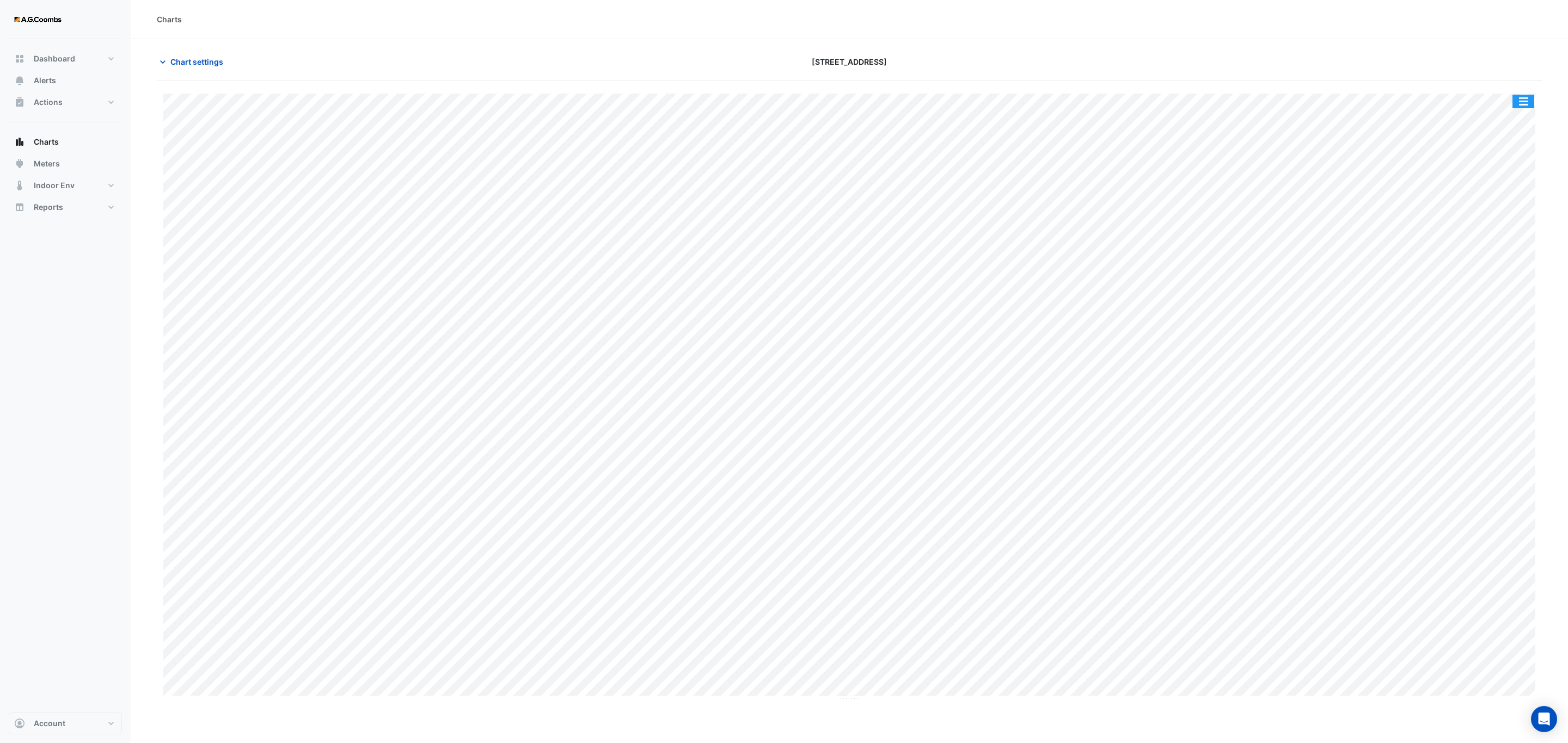
click at [1526, 108] on button "button" at bounding box center [1523, 102] width 22 height 14
click at [1521, 183] on div "Save as JPEG" at bounding box center [1501, 177] width 65 height 19
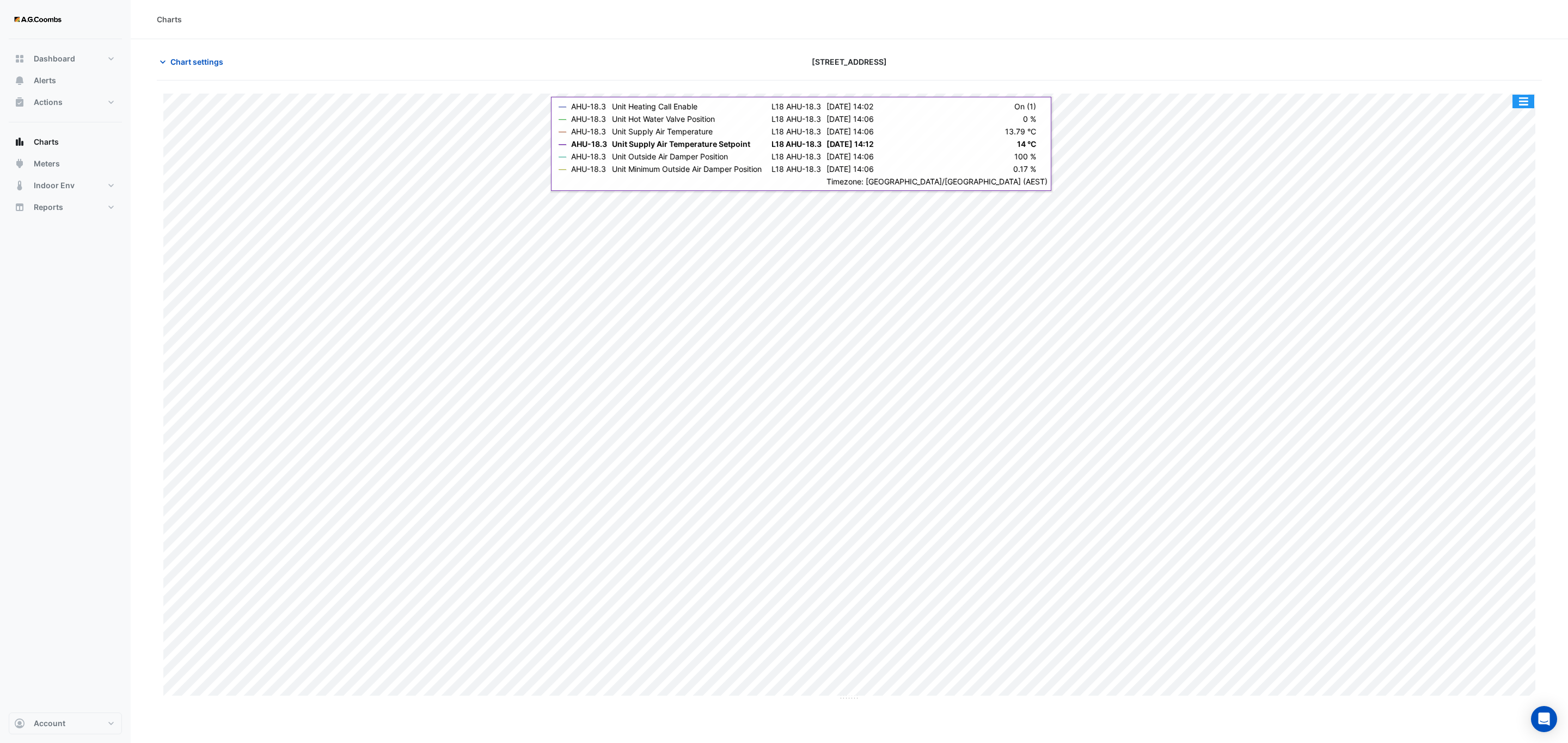
click at [1521, 108] on button "button" at bounding box center [1523, 102] width 22 height 14
click at [1511, 178] on div "Save as JPEG" at bounding box center [1501, 177] width 65 height 19
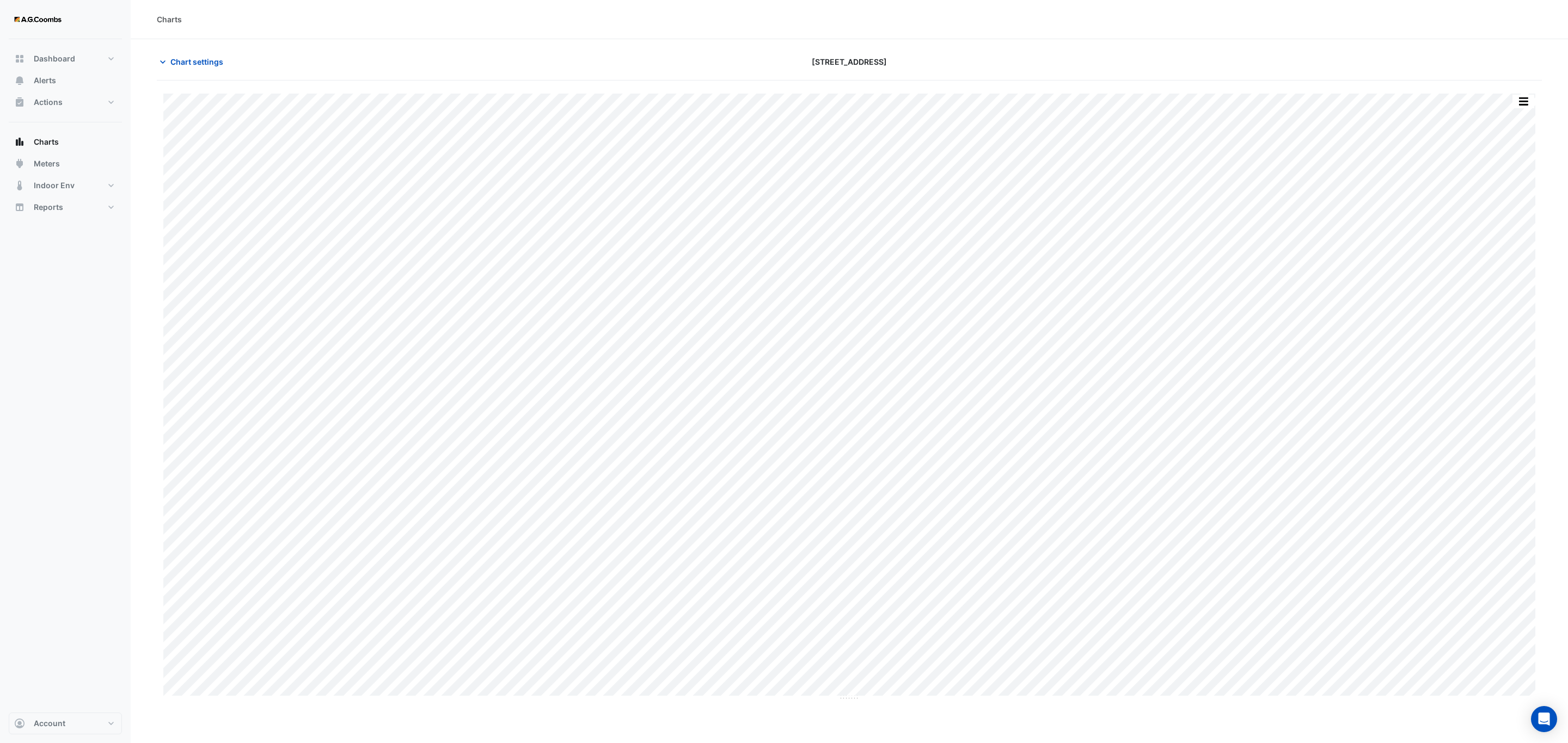
click at [1521, 109] on div "Split by Unit Split All Print Save as JPEG Save as PNG Pivot Data Table Export …" at bounding box center [1523, 101] width 23 height 14
click at [1522, 100] on button "button" at bounding box center [1523, 102] width 22 height 14
click at [1509, 180] on div "Save as JPEG" at bounding box center [1501, 177] width 65 height 19
click at [1523, 102] on button "button" at bounding box center [1523, 102] width 22 height 14
click at [1512, 180] on div "Save as JPEG" at bounding box center [1501, 177] width 65 height 19
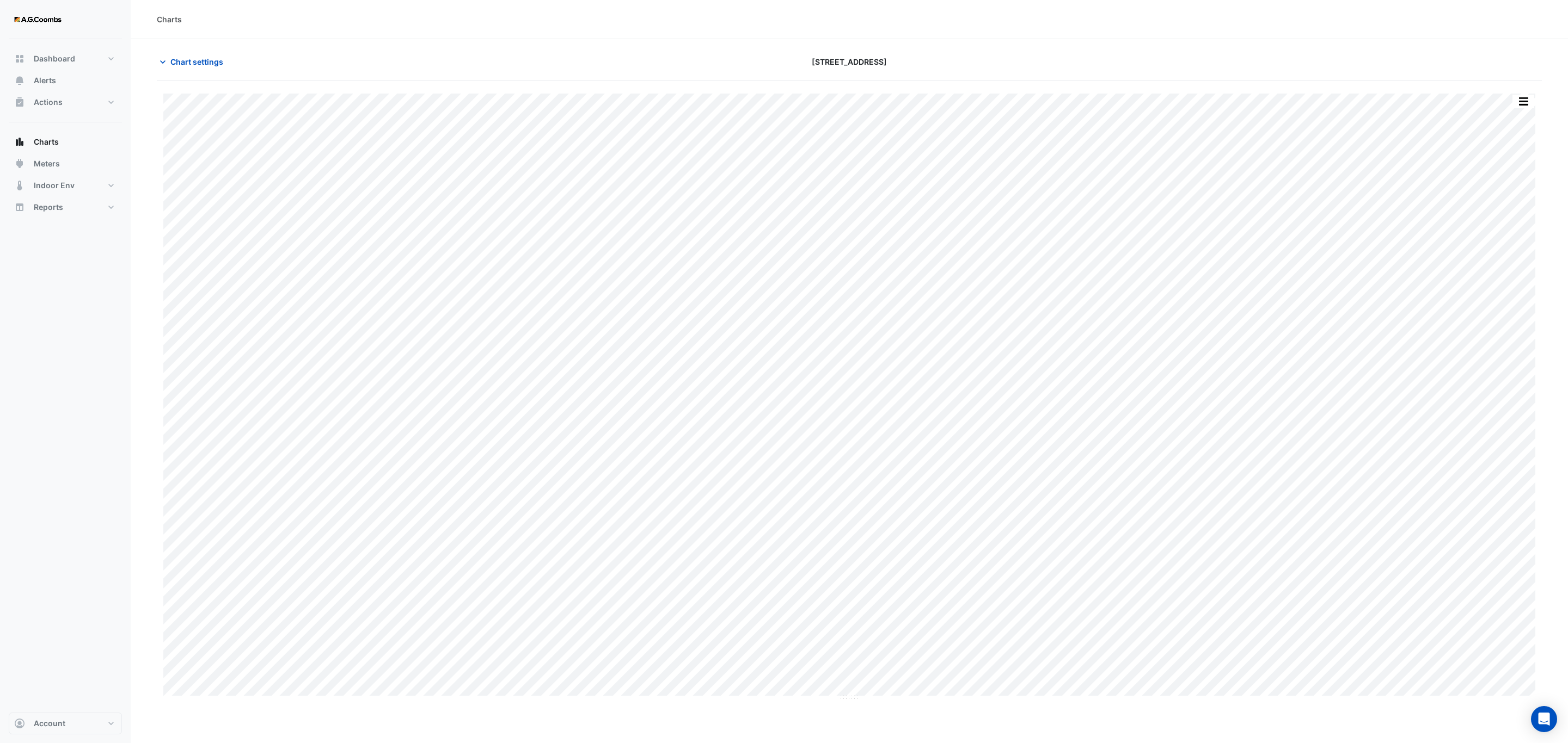
click at [1529, 103] on button "button" at bounding box center [1523, 102] width 22 height 14
click at [1498, 177] on div "Save as JPEG" at bounding box center [1501, 177] width 65 height 19
click at [1527, 101] on button "button" at bounding box center [1523, 102] width 22 height 14
click at [1505, 183] on div "Save as JPEG" at bounding box center [1501, 177] width 65 height 19
click at [1521, 105] on button "button" at bounding box center [1523, 102] width 22 height 14
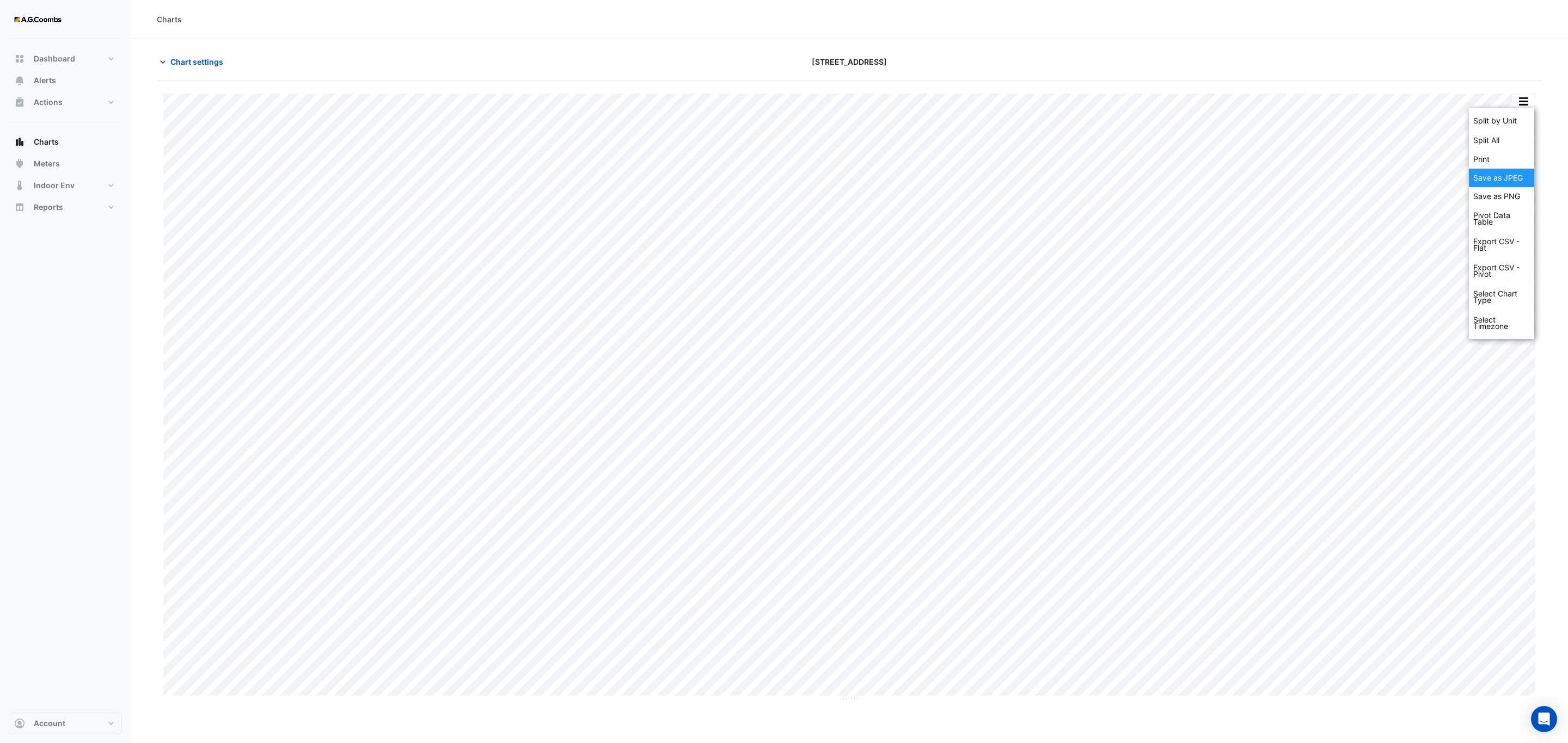
click at [1482, 175] on div "Save as JPEG" at bounding box center [1501, 177] width 65 height 19
click at [1522, 100] on button "button" at bounding box center [1523, 102] width 22 height 14
click at [1513, 185] on div "Save as JPEG" at bounding box center [1501, 177] width 65 height 19
click at [1526, 100] on button "button" at bounding box center [1523, 102] width 22 height 14
click at [1492, 182] on div "Save as JPEG" at bounding box center [1501, 177] width 65 height 19
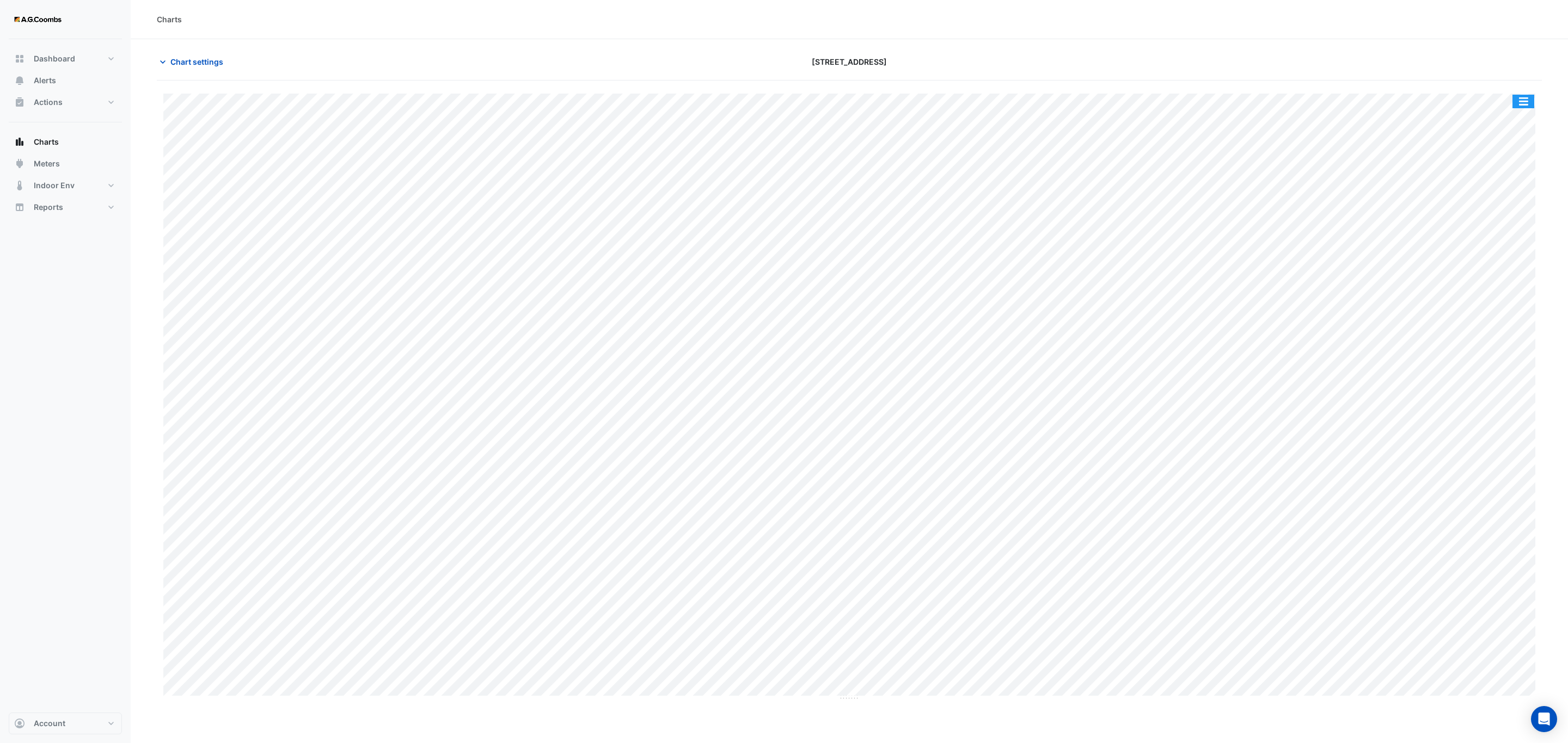
click at [1517, 100] on button "button" at bounding box center [1523, 102] width 22 height 14
click at [1508, 173] on div "Save as JPEG" at bounding box center [1501, 177] width 65 height 19
click at [1526, 107] on button "button" at bounding box center [1523, 102] width 22 height 14
click at [1514, 180] on div "Save as JPEG" at bounding box center [1501, 177] width 65 height 19
click at [1519, 100] on button "button" at bounding box center [1523, 102] width 22 height 14
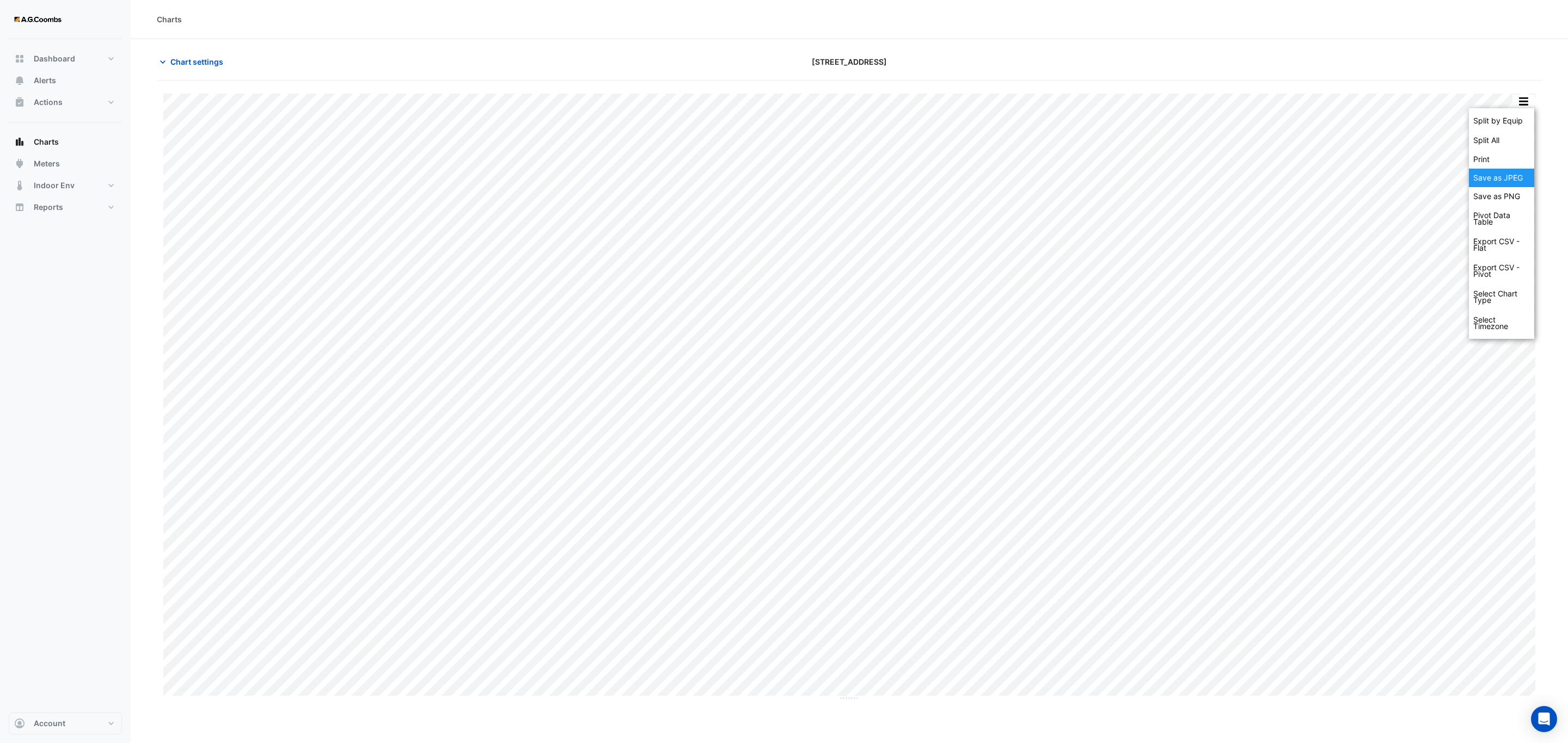
click at [1490, 180] on div "Save as JPEG" at bounding box center [1501, 177] width 65 height 19
click at [1516, 102] on button "button" at bounding box center [1523, 102] width 22 height 14
click at [1499, 176] on div "Save as JPEG" at bounding box center [1501, 177] width 65 height 19
click at [1519, 95] on div "Split by Equip Split All Print Save as JPEG Save as PNG Pivot Data Table Export…" at bounding box center [1523, 101] width 23 height 14
click at [1521, 93] on div "Split by Equip Split All Print Save as JPEG Save as PNG Pivot Data Table Export…" at bounding box center [849, 391] width 1385 height 621
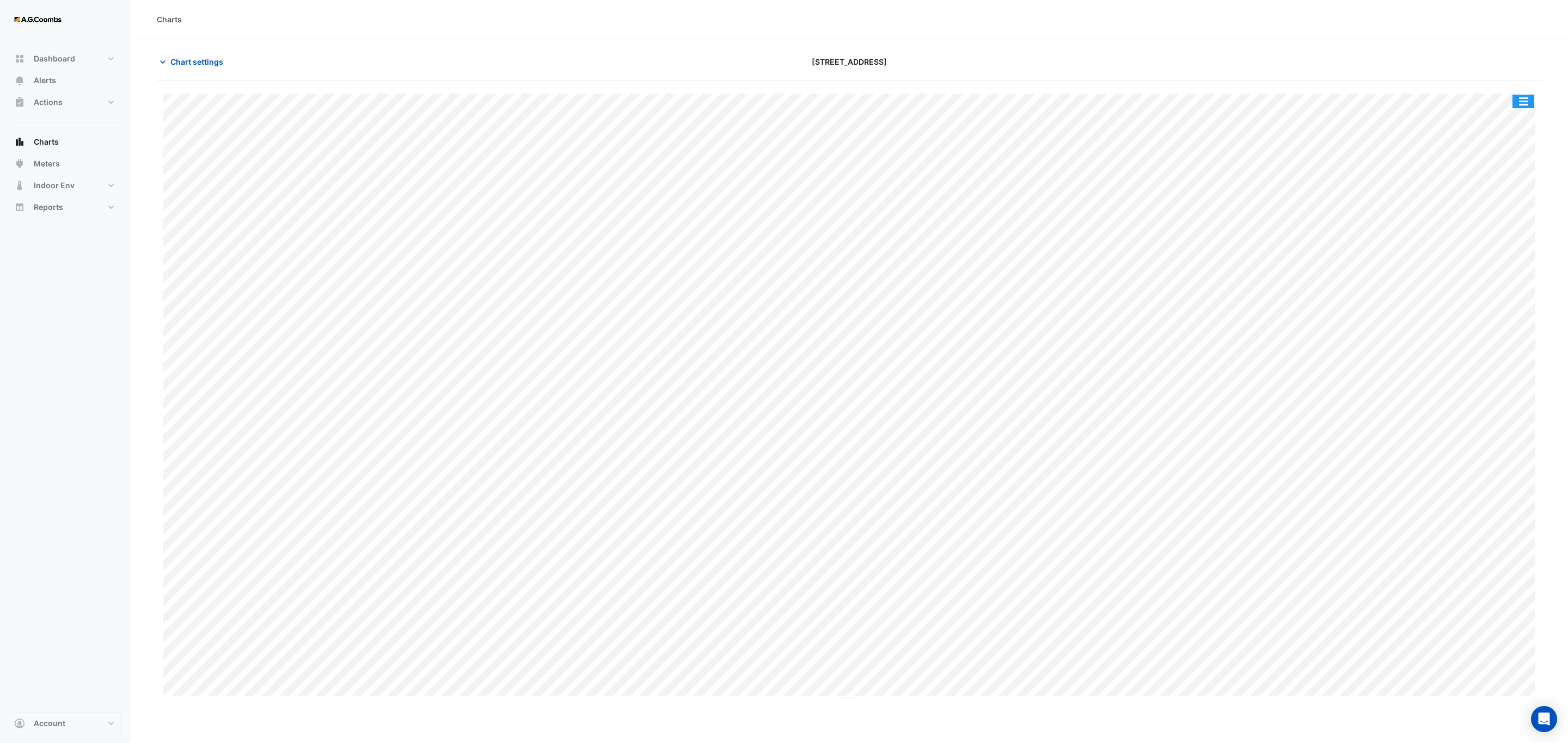
click at [1521, 108] on button "button" at bounding box center [1523, 102] width 22 height 14
click at [1503, 181] on div "Save as JPEG" at bounding box center [1501, 177] width 65 height 19
click at [1527, 107] on button "button" at bounding box center [1523, 102] width 22 height 14
click at [1523, 173] on div "Save as JPEG" at bounding box center [1501, 177] width 65 height 19
click at [1527, 106] on button "button" at bounding box center [1523, 102] width 22 height 14
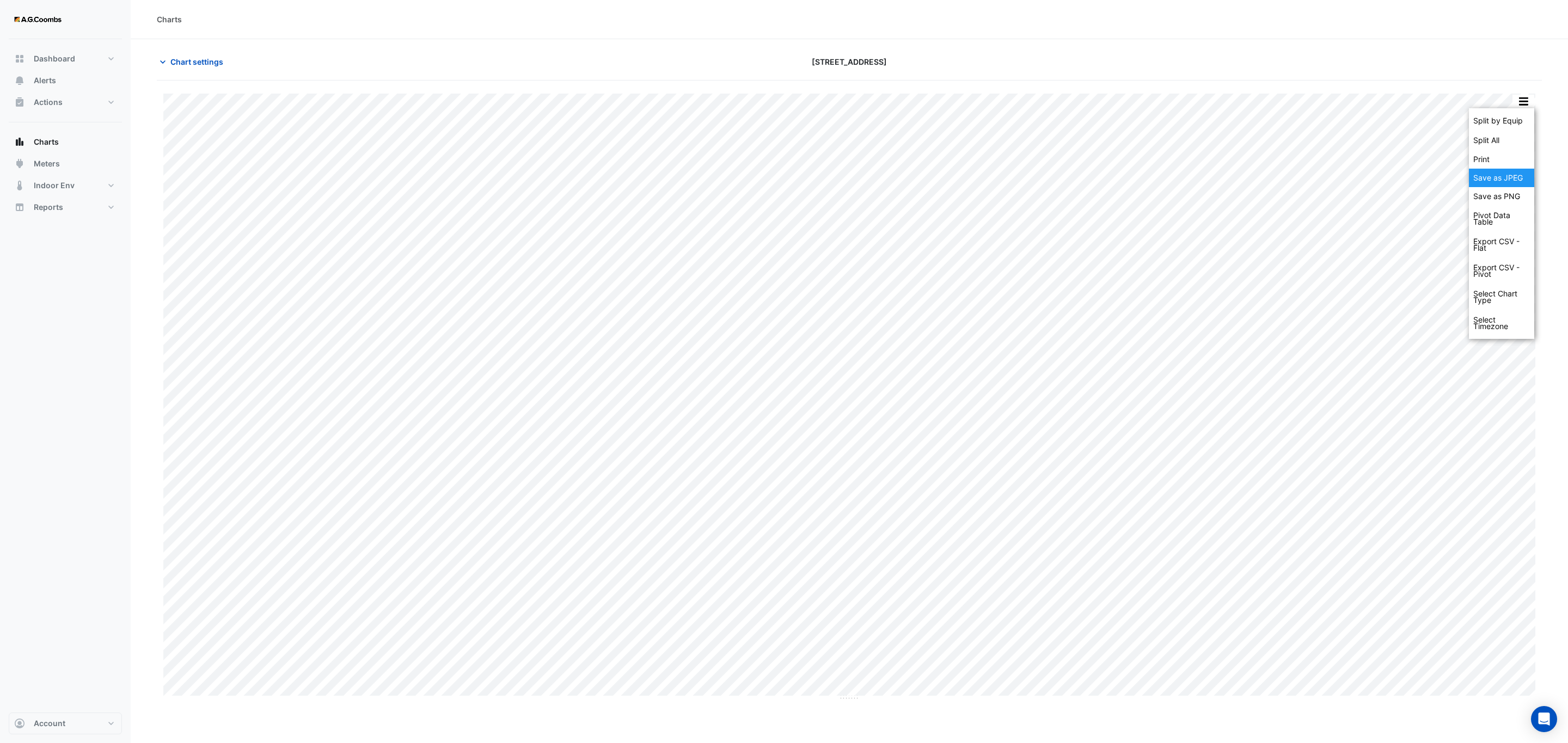
click at [1516, 178] on div "Save as JPEG" at bounding box center [1501, 177] width 65 height 19
click at [1516, 103] on button "button" at bounding box center [1523, 102] width 22 height 14
click at [1508, 180] on div "Save as JPEG" at bounding box center [1501, 177] width 65 height 19
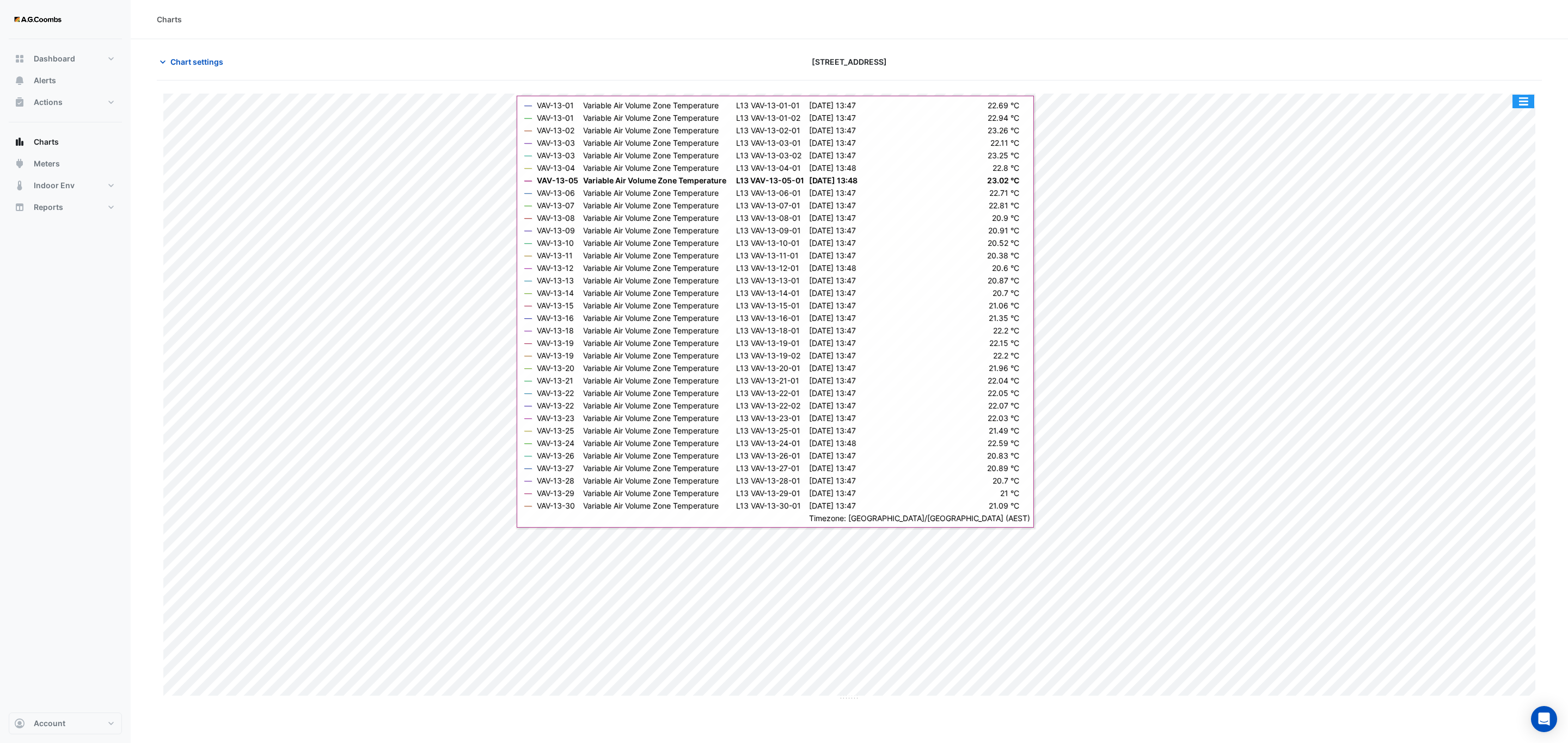
click at [1519, 103] on button "button" at bounding box center [1523, 102] width 22 height 14
click at [1513, 176] on div "Save as JPEG" at bounding box center [1501, 177] width 65 height 19
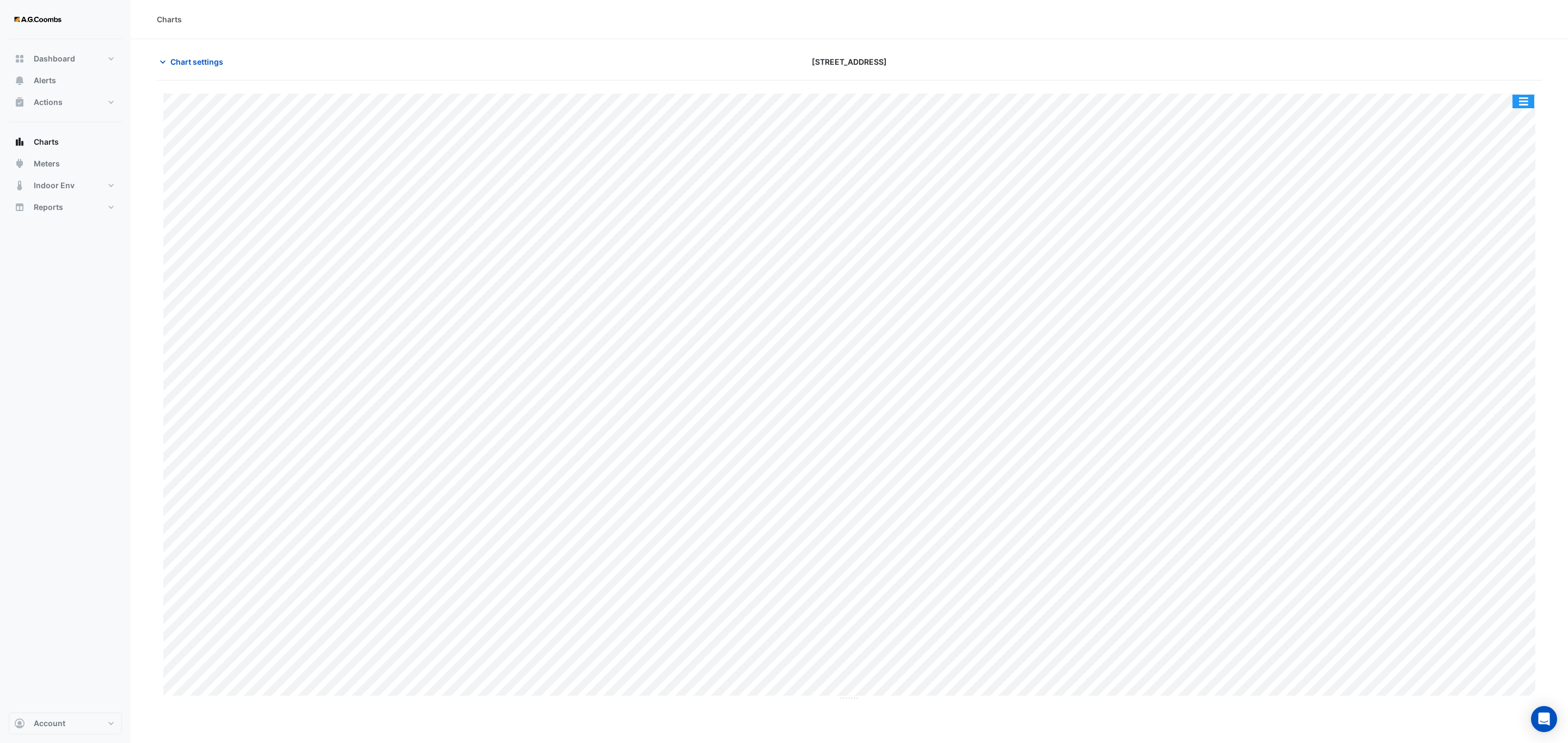
click at [1525, 103] on button "button" at bounding box center [1523, 102] width 22 height 14
click at [1501, 182] on div "Save as JPEG" at bounding box center [1501, 177] width 65 height 19
click at [1522, 97] on button "button" at bounding box center [1523, 102] width 22 height 14
click at [1523, 177] on div "Save as JPEG" at bounding box center [1501, 177] width 65 height 19
click at [1517, 100] on button "button" at bounding box center [1523, 102] width 22 height 14
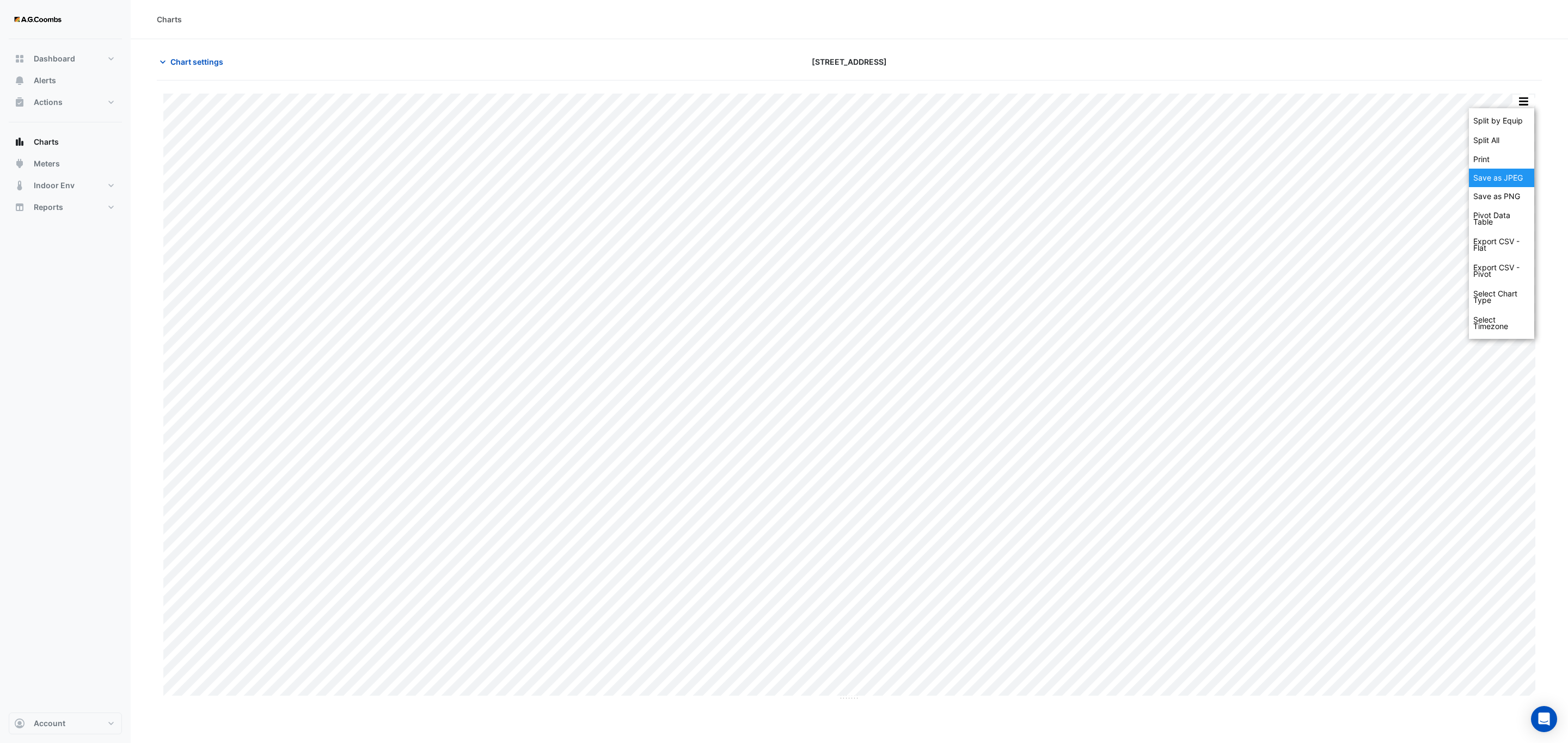
click at [1501, 180] on div "Save as JPEG" at bounding box center [1501, 177] width 65 height 19
click at [1527, 100] on button "button" at bounding box center [1523, 102] width 22 height 14
click at [1506, 185] on div "Save as JPEG" at bounding box center [1501, 177] width 65 height 19
click at [1521, 93] on div "Split by Equip Split All Print Save as JPEG Save as PNG Pivot Data Table Export…" at bounding box center [849, 391] width 1385 height 621
click at [1524, 106] on button "button" at bounding box center [1523, 102] width 22 height 14
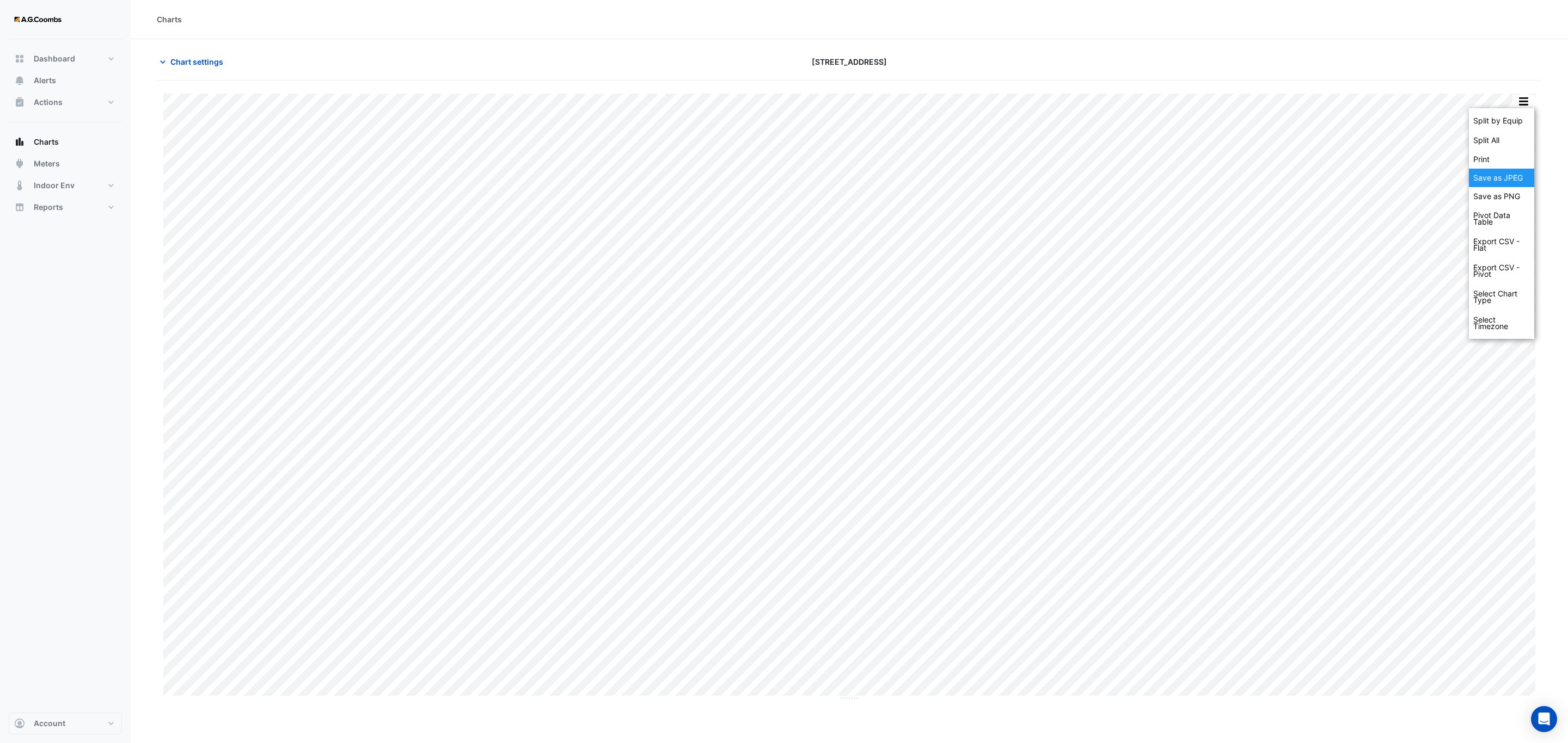
click at [1503, 184] on div "Save as JPEG" at bounding box center [1501, 177] width 65 height 19
click at [1523, 98] on button "button" at bounding box center [1523, 102] width 22 height 14
click at [1517, 183] on div "Save as JPEG" at bounding box center [1501, 177] width 65 height 19
click at [1519, 106] on button "button" at bounding box center [1523, 102] width 22 height 14
click at [1500, 178] on div "Save as JPEG" at bounding box center [1501, 177] width 65 height 19
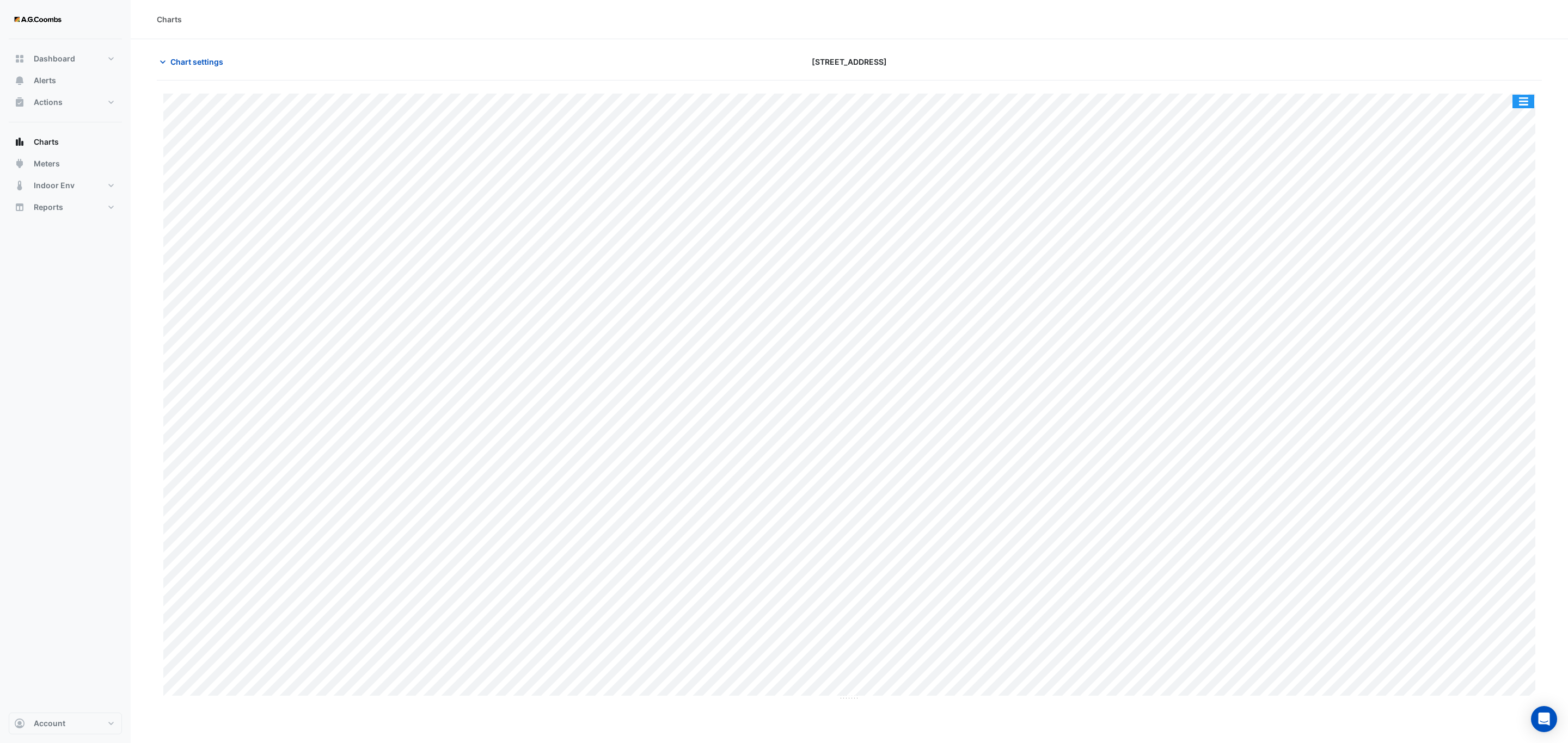
click at [1521, 100] on button "button" at bounding box center [1523, 102] width 22 height 14
click at [1506, 176] on div "Save as JPEG" at bounding box center [1501, 177] width 65 height 19
click at [1521, 98] on button "button" at bounding box center [1523, 102] width 22 height 14
click at [1503, 172] on div "Save as JPEG" at bounding box center [1501, 177] width 65 height 19
click at [1525, 103] on button "button" at bounding box center [1523, 102] width 22 height 14
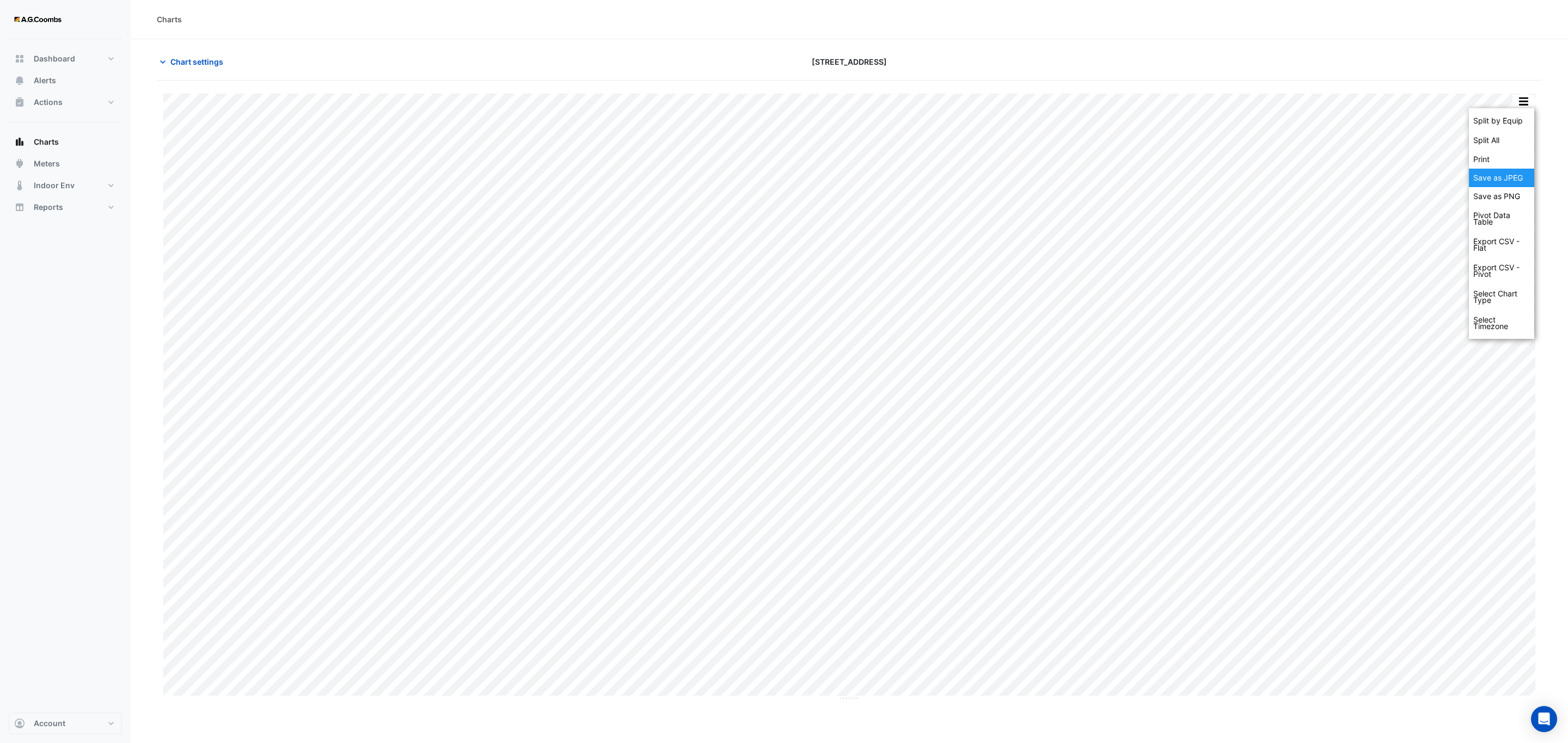
click at [1516, 178] on div "Save as JPEG" at bounding box center [1501, 177] width 65 height 19
click at [1516, 100] on button "button" at bounding box center [1523, 102] width 22 height 14
click at [1499, 180] on div "Save as JPEG" at bounding box center [1501, 177] width 65 height 19
click at [1529, 108] on button "button" at bounding box center [1523, 102] width 22 height 14
click at [1503, 184] on div "Save as JPEG" at bounding box center [1501, 177] width 65 height 19
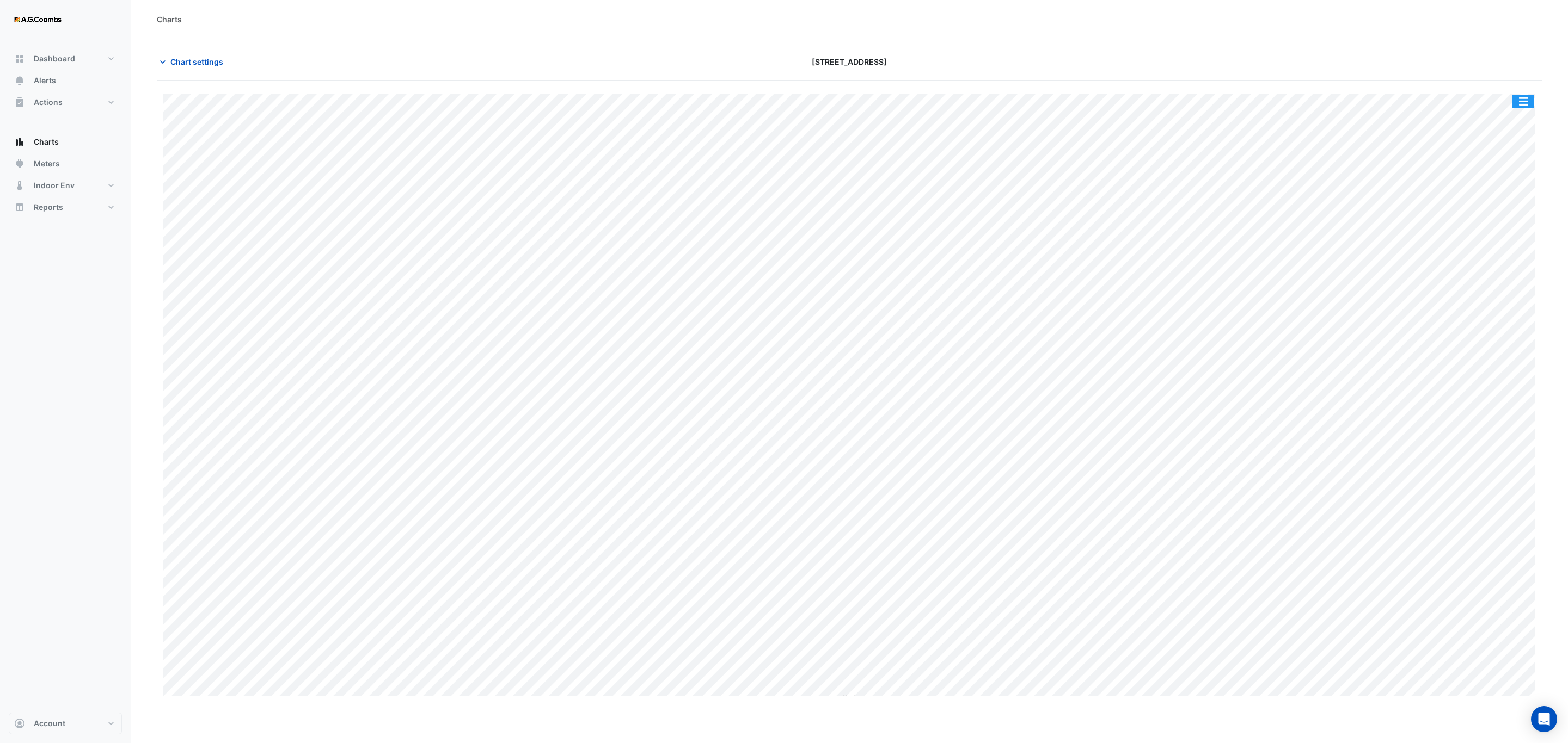
click at [1527, 102] on button "button" at bounding box center [1523, 102] width 22 height 14
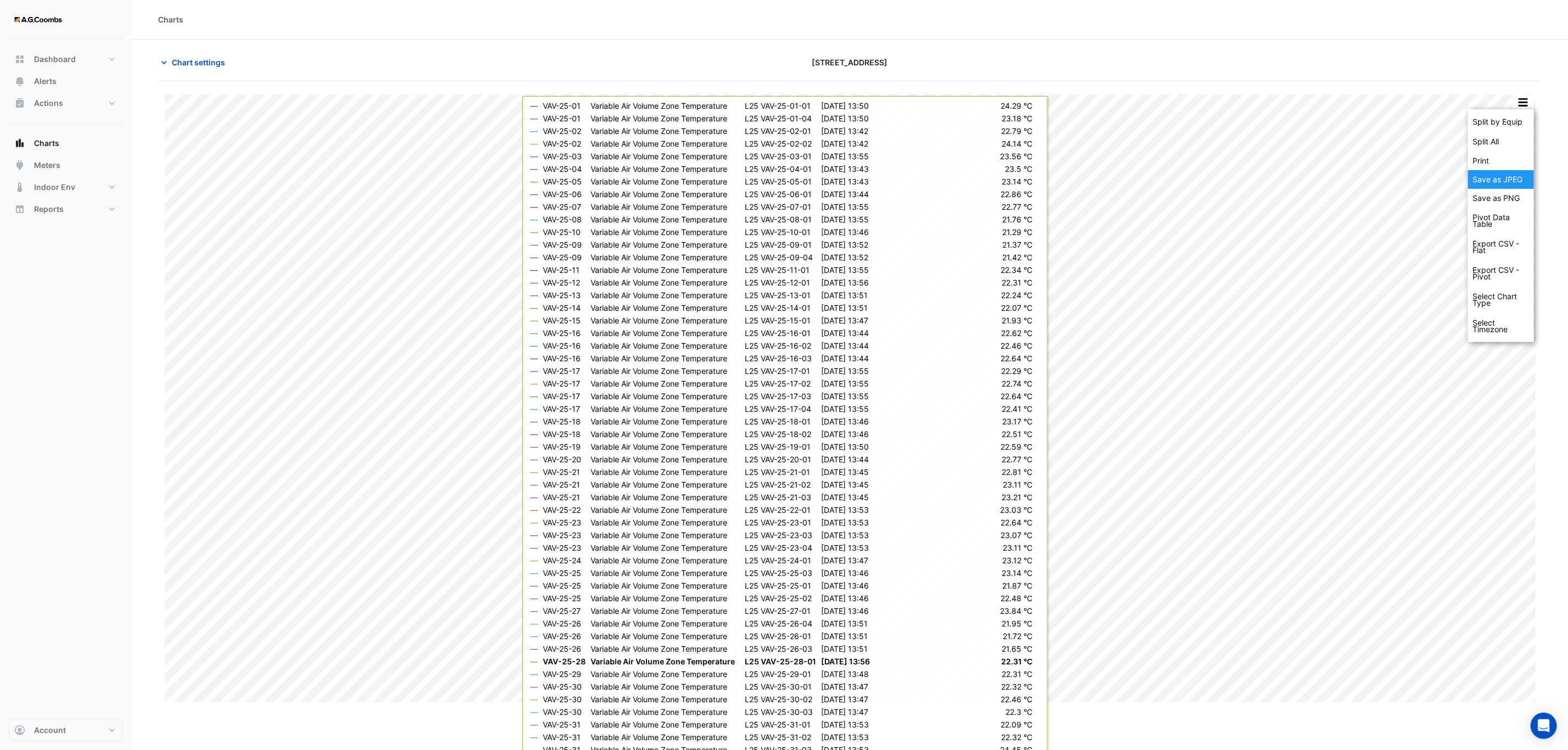
click at [1504, 176] on div "Save as JPEG" at bounding box center [1501, 179] width 66 height 19
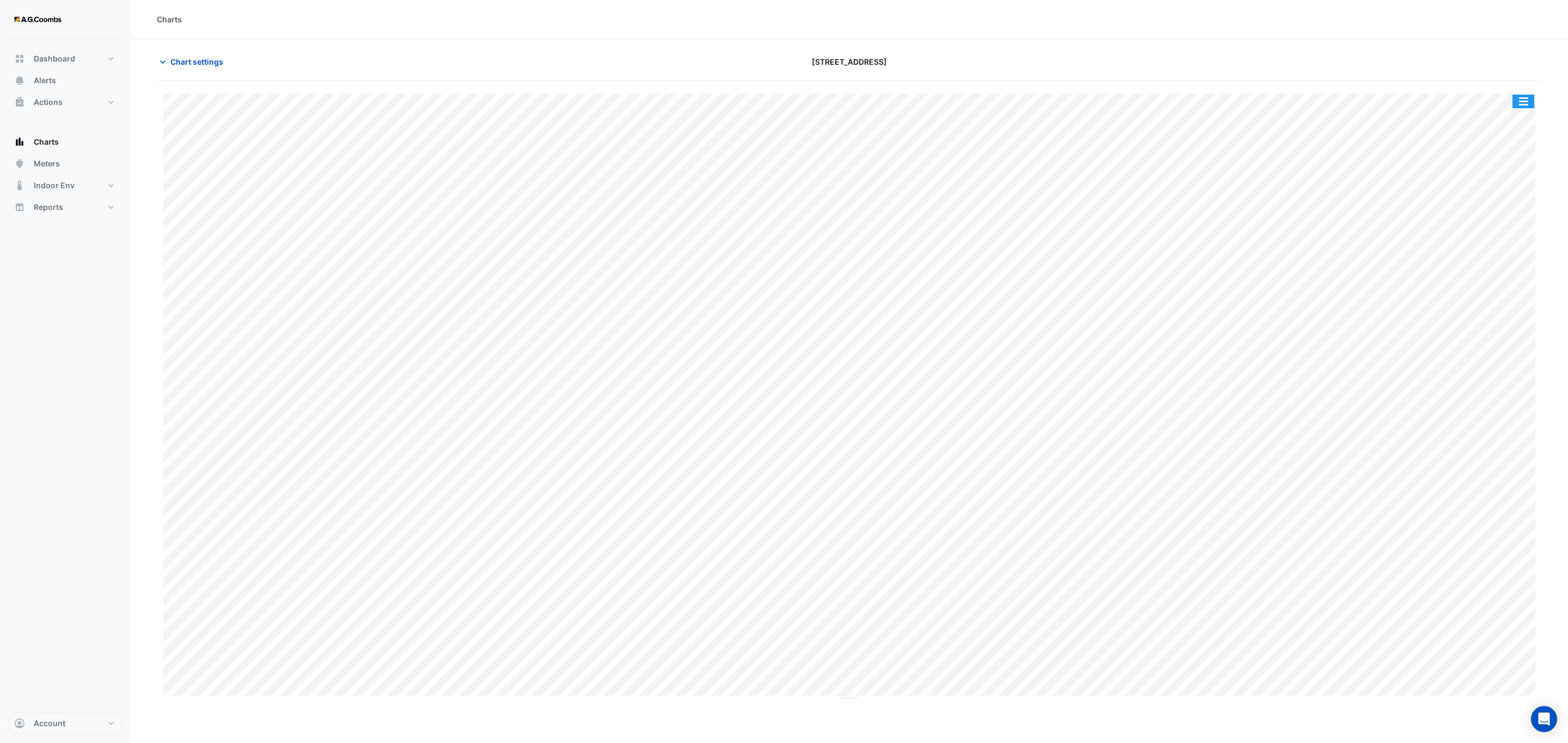
click at [1524, 107] on button "button" at bounding box center [1523, 102] width 22 height 14
click at [1518, 173] on div "Save as JPEG" at bounding box center [1501, 177] width 65 height 19
click at [1524, 106] on button "button" at bounding box center [1523, 102] width 22 height 14
click at [1508, 175] on div "Save as JPEG" at bounding box center [1501, 177] width 65 height 19
click at [1531, 101] on button "button" at bounding box center [1523, 102] width 22 height 14
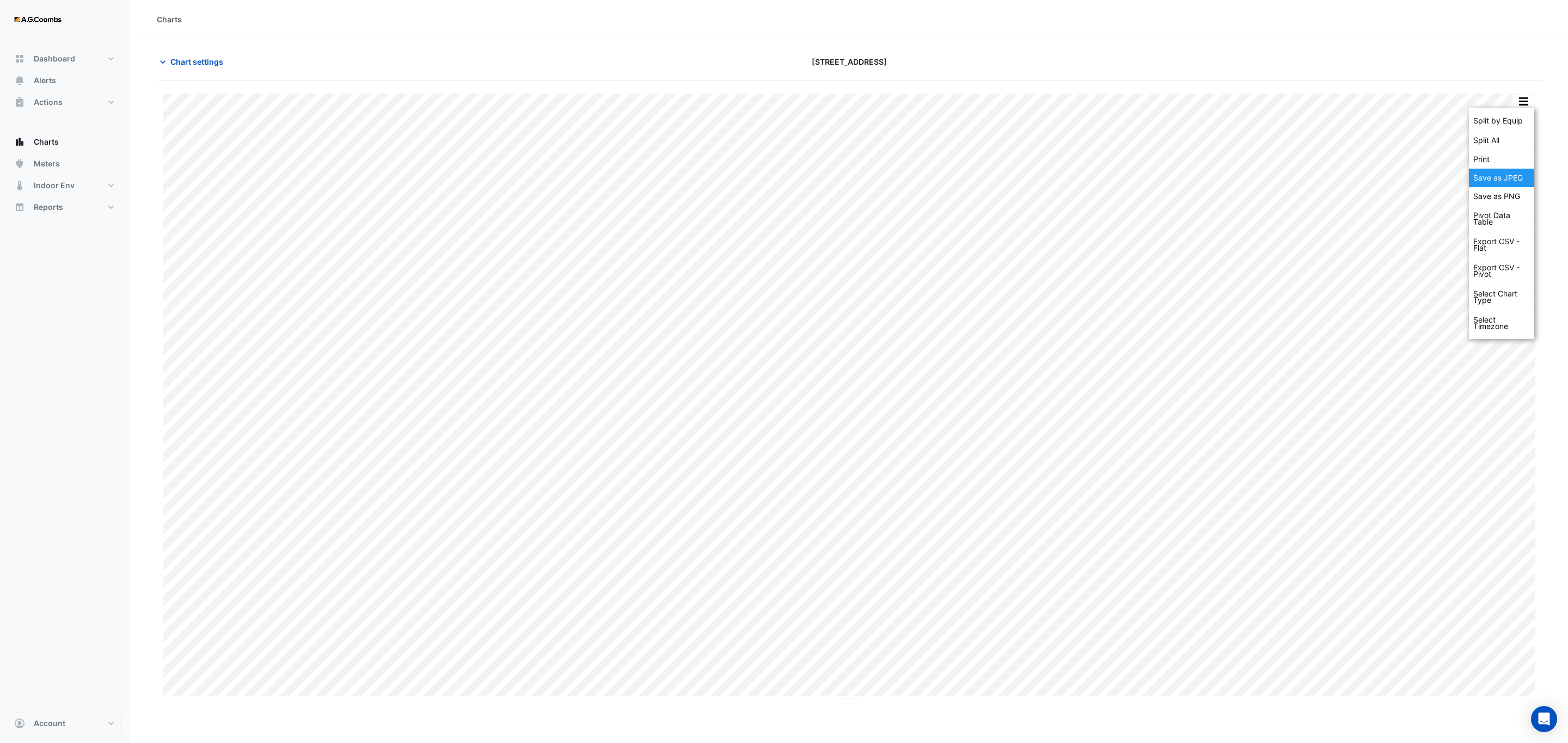
click at [1496, 172] on div "Save as JPEG" at bounding box center [1501, 177] width 65 height 19
click at [1516, 105] on button "button" at bounding box center [1523, 102] width 22 height 14
click at [1482, 184] on div "Save as JPEG" at bounding box center [1501, 177] width 65 height 19
click at [1521, 106] on button "button" at bounding box center [1523, 102] width 22 height 14
click at [1513, 175] on div "Save as JPEG" at bounding box center [1501, 177] width 65 height 19
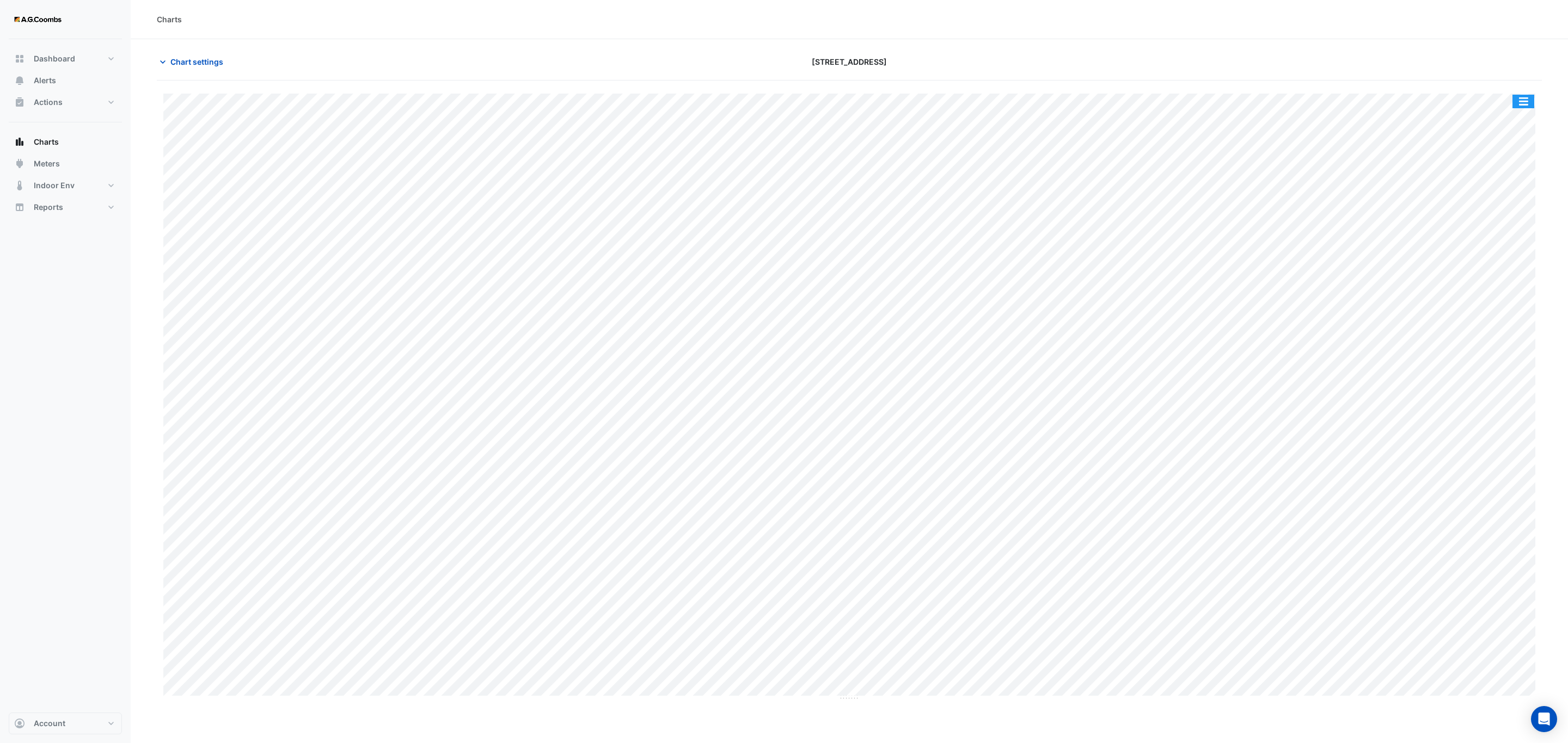
click at [1518, 108] on button "button" at bounding box center [1523, 102] width 22 height 14
click at [1511, 172] on div "Save as JPEG" at bounding box center [1501, 177] width 65 height 19
click at [1529, 105] on button "button" at bounding box center [1523, 102] width 22 height 14
click at [1501, 173] on div "Save as JPEG" at bounding box center [1501, 177] width 65 height 19
click at [1526, 92] on div "Split by Equip Split All Print Save as JPEG Save as PNG Pivot Data Table Export…" at bounding box center [849, 391] width 1385 height 621
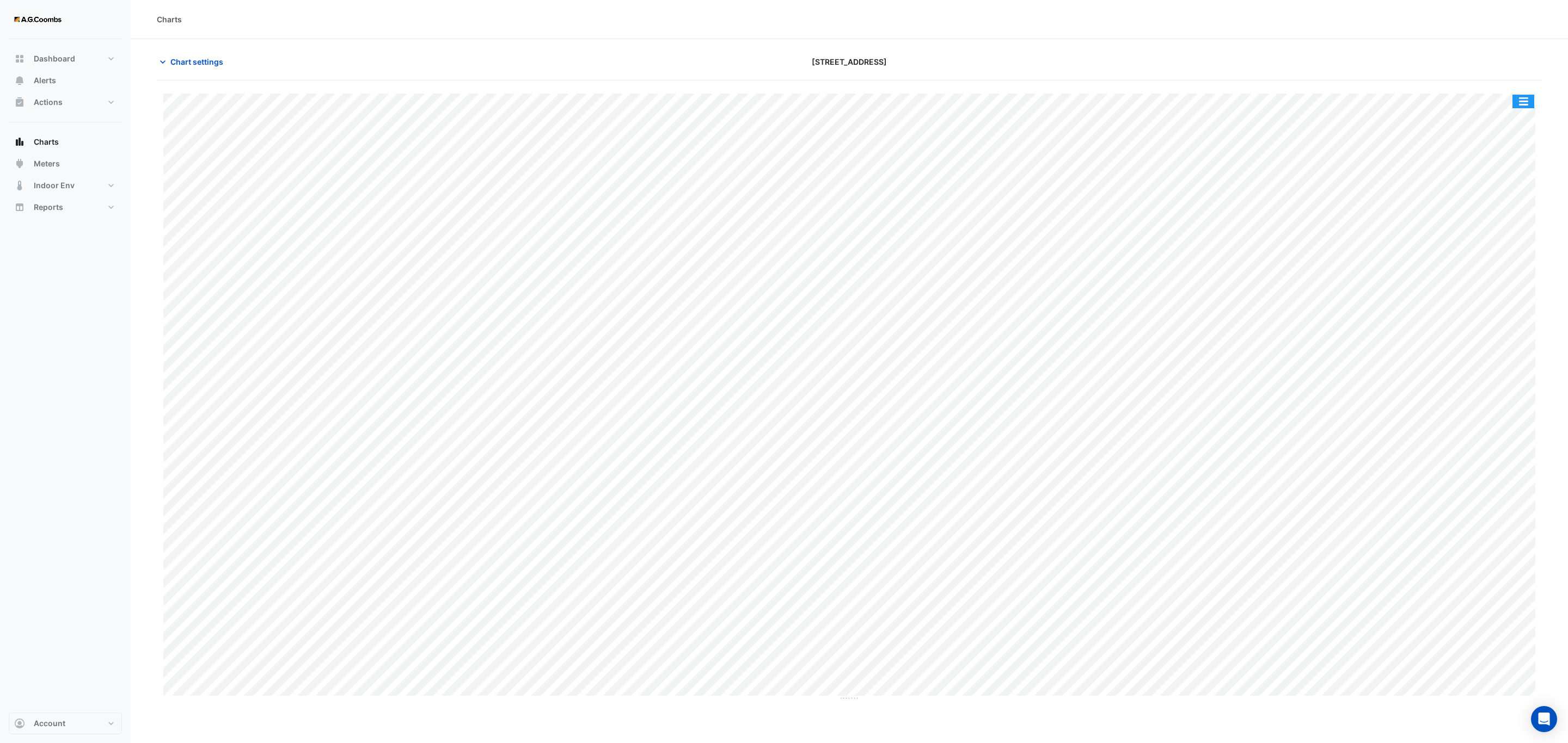
click at [1526, 101] on button "button" at bounding box center [1523, 102] width 22 height 14
click at [1493, 184] on div "Save as JPEG" at bounding box center [1501, 177] width 65 height 19
click at [1523, 103] on button "button" at bounding box center [1523, 102] width 22 height 14
click at [1513, 182] on div "Save as JPEG" at bounding box center [1501, 177] width 65 height 19
click at [195, 66] on span "Chart settings" at bounding box center [197, 61] width 53 height 12
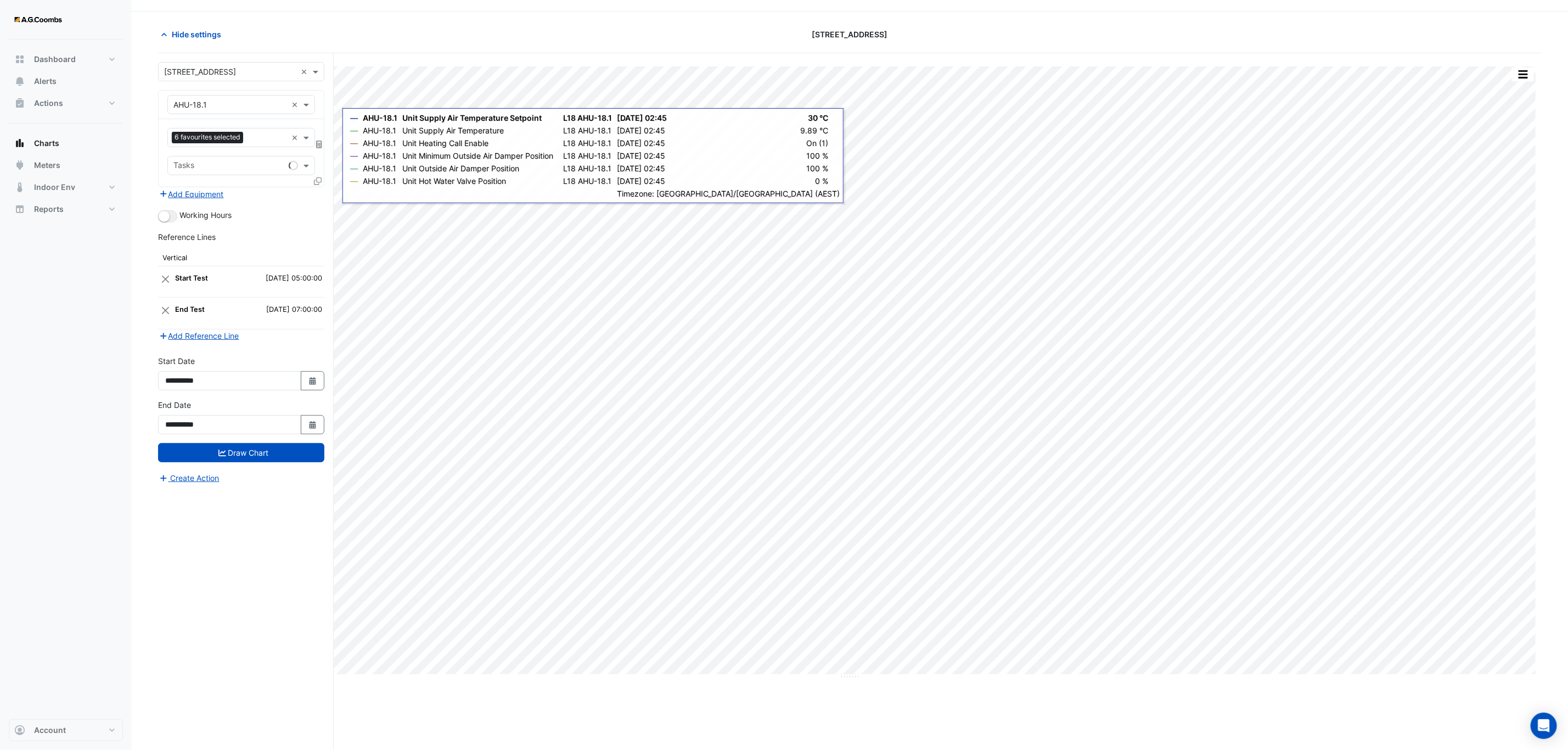
scroll to position [43, 0]
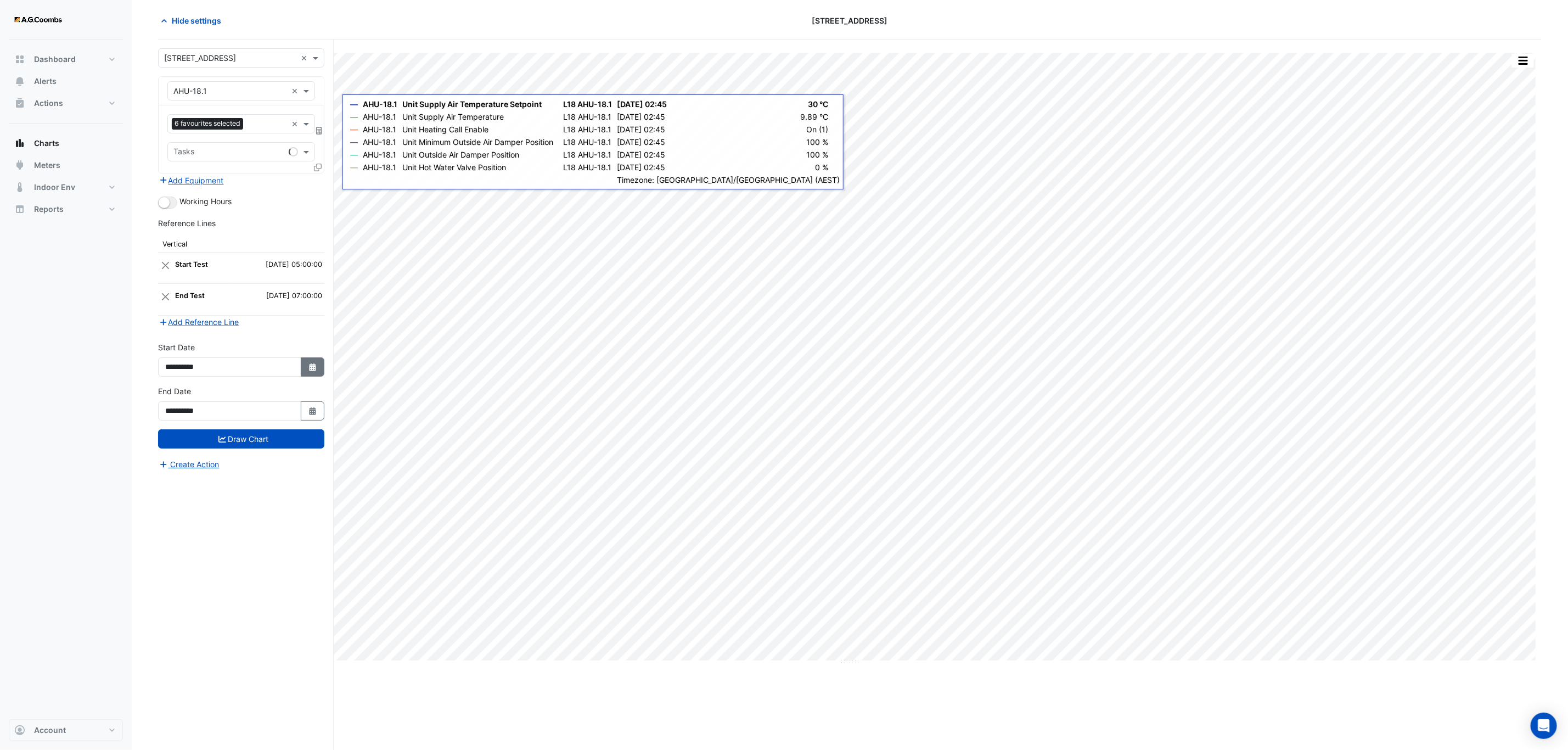
click at [310, 372] on icon "button" at bounding box center [312, 367] width 6 height 8
select select "*"
select select "****"
click at [229, 261] on div "4" at bounding box center [228, 260] width 17 height 17
type input "**********"
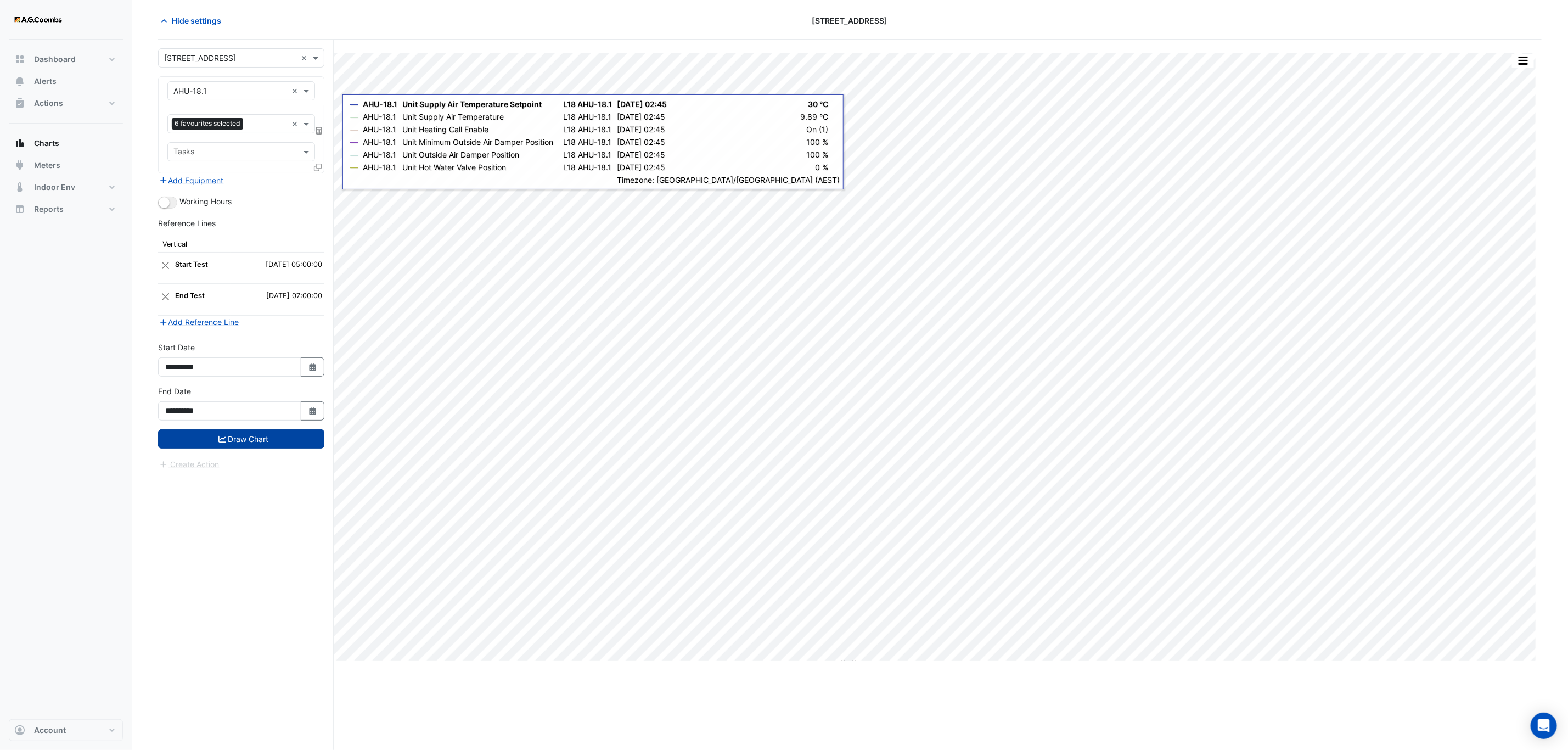
click at [252, 443] on button "Draw Chart" at bounding box center [242, 439] width 167 height 19
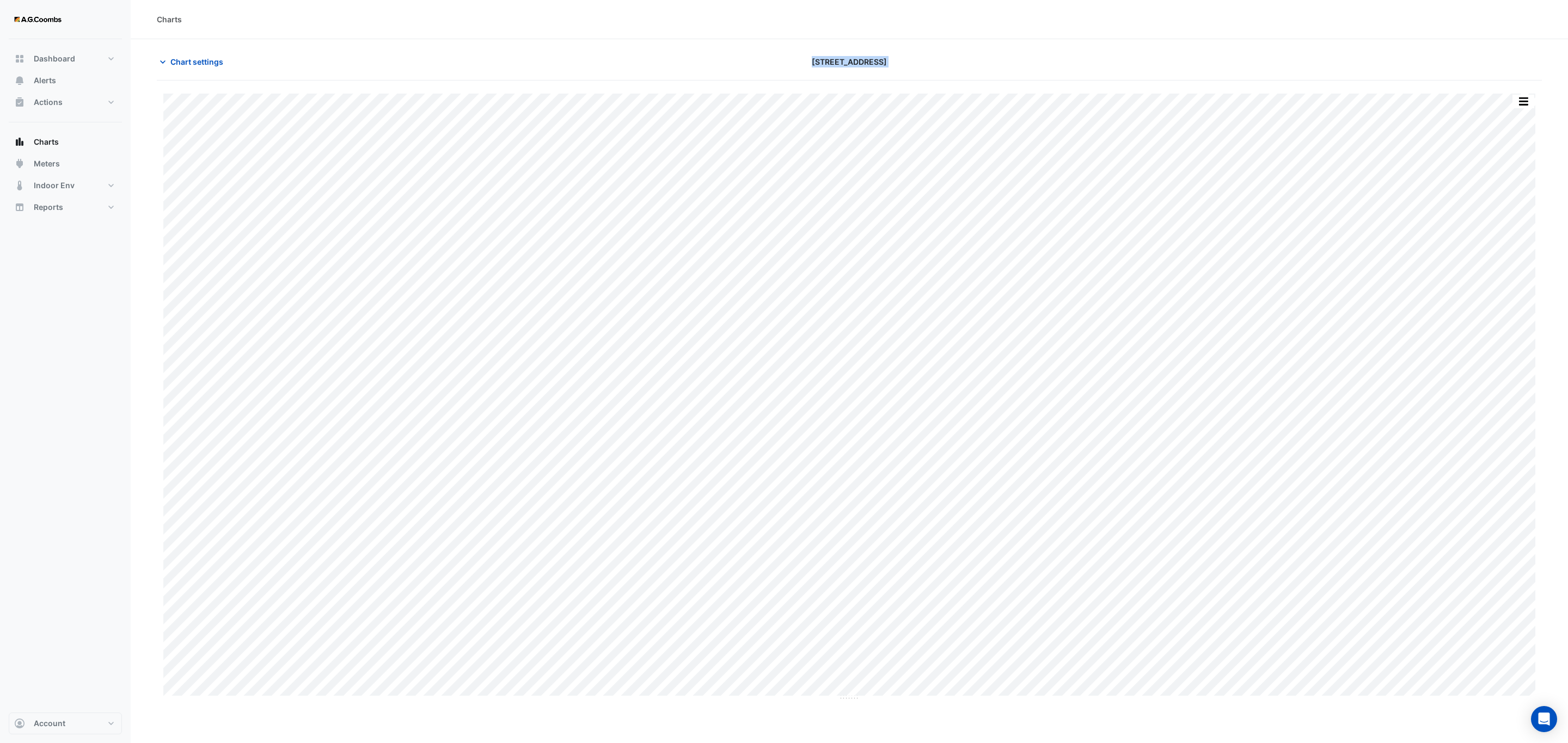
click at [1210, 671] on app-charts "Chart settings [STREET_ADDRESS] Split by Unit Split All Print Save as JPEG Save…" at bounding box center [849, 376] width 1385 height 649
drag, startPoint x: 759, startPoint y: 74, endPoint x: 1196, endPoint y: 709, distance: 770.8
click at [1196, 709] on div "Charts Chart settings [STREET_ADDRESS] Split by Unit Split All Print Save as JP…" at bounding box center [849, 372] width 1437 height 743
